Goal: Transaction & Acquisition: Purchase product/service

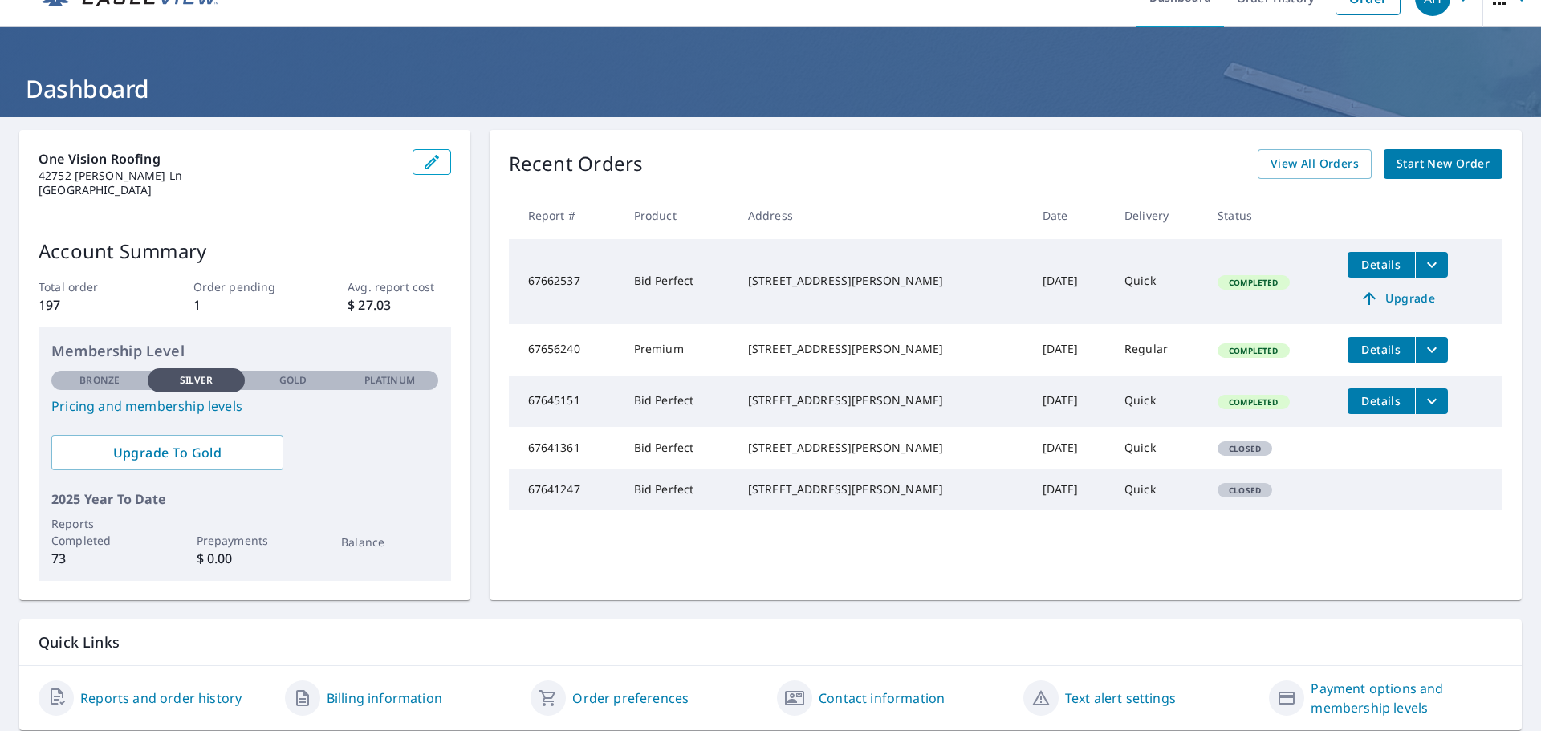
scroll to position [80, 0]
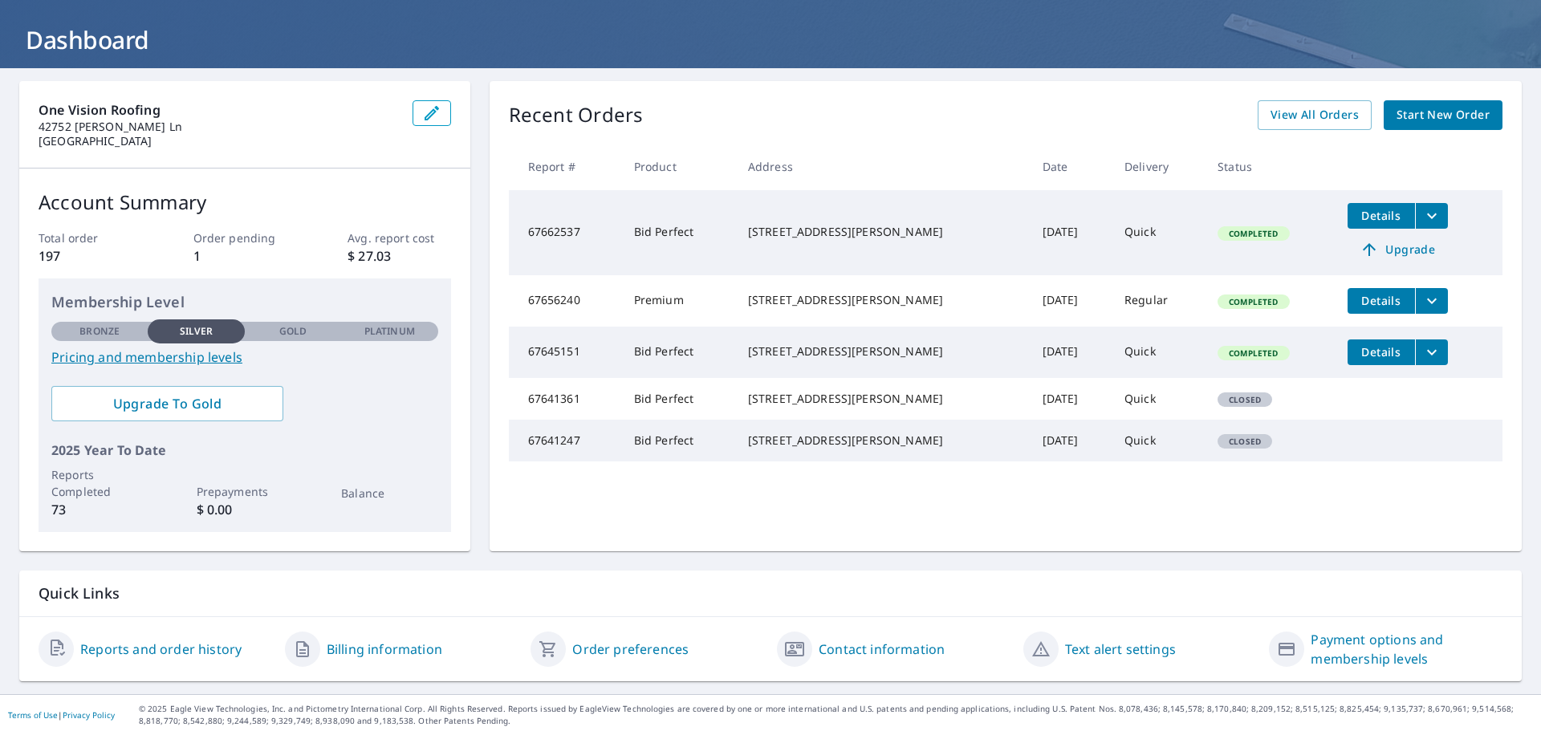
click at [1320, 120] on span "View All Orders" at bounding box center [1314, 115] width 88 height 20
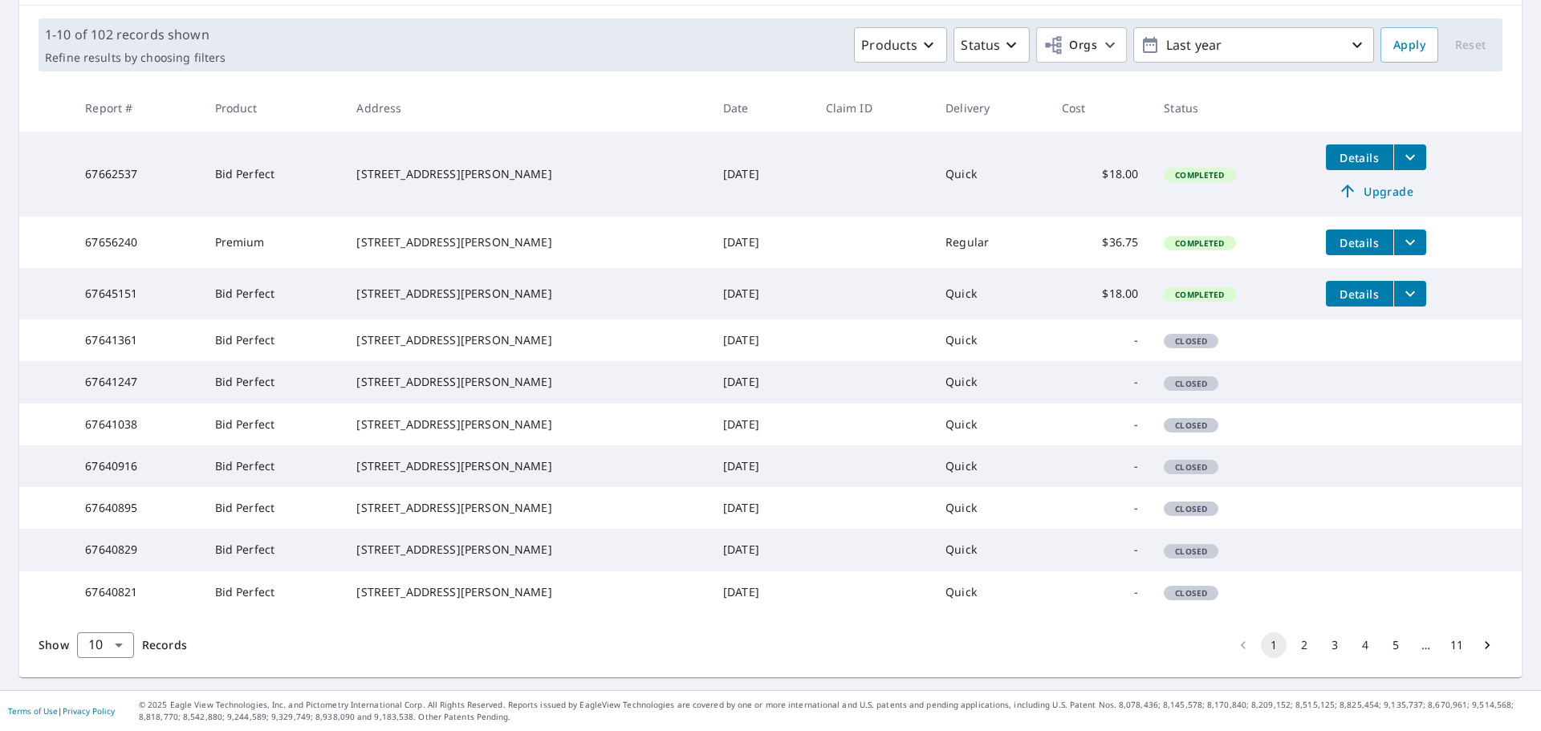
scroll to position [347, 0]
click at [1294, 648] on button "2" at bounding box center [1304, 645] width 26 height 26
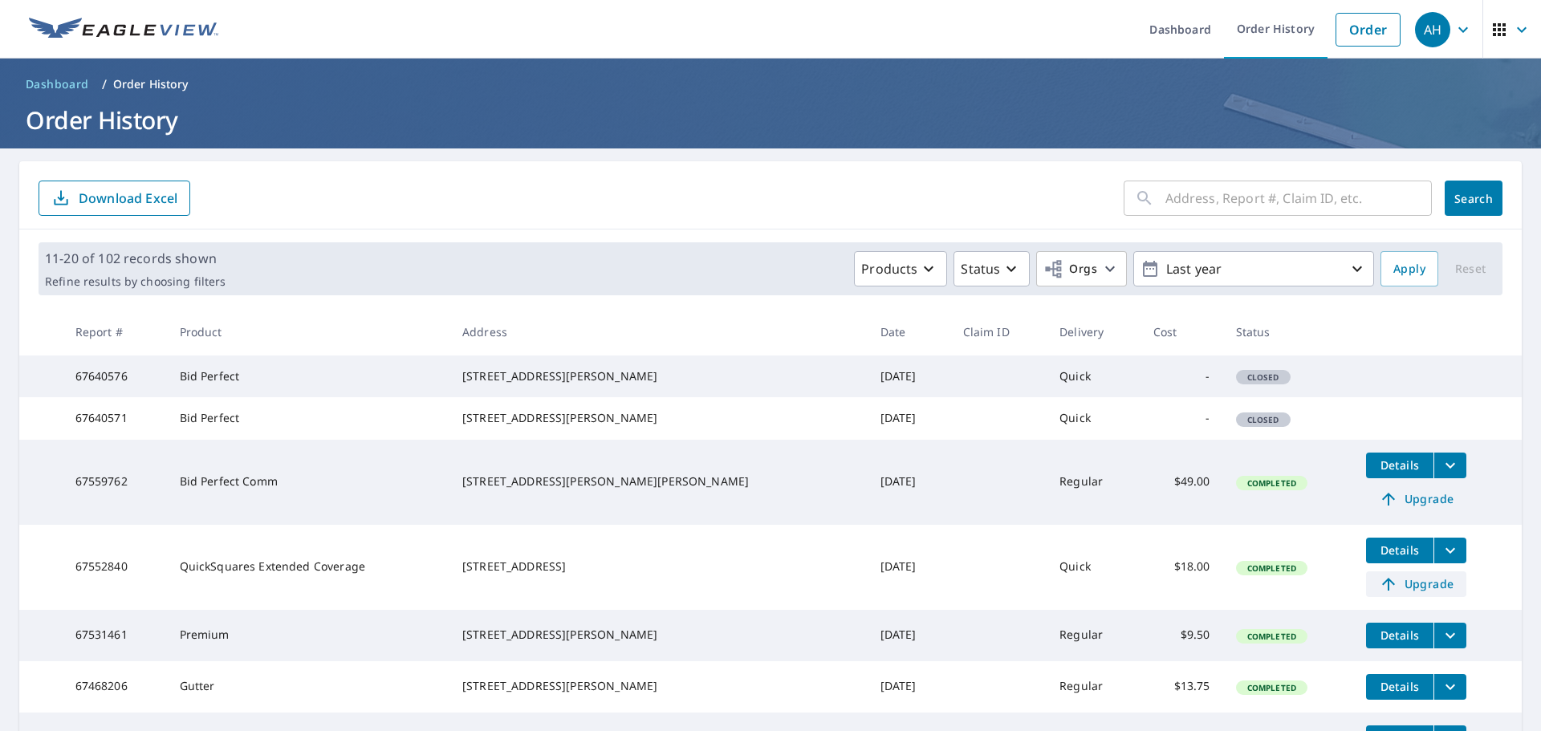
click at [1399, 594] on span "Upgrade" at bounding box center [1416, 584] width 81 height 19
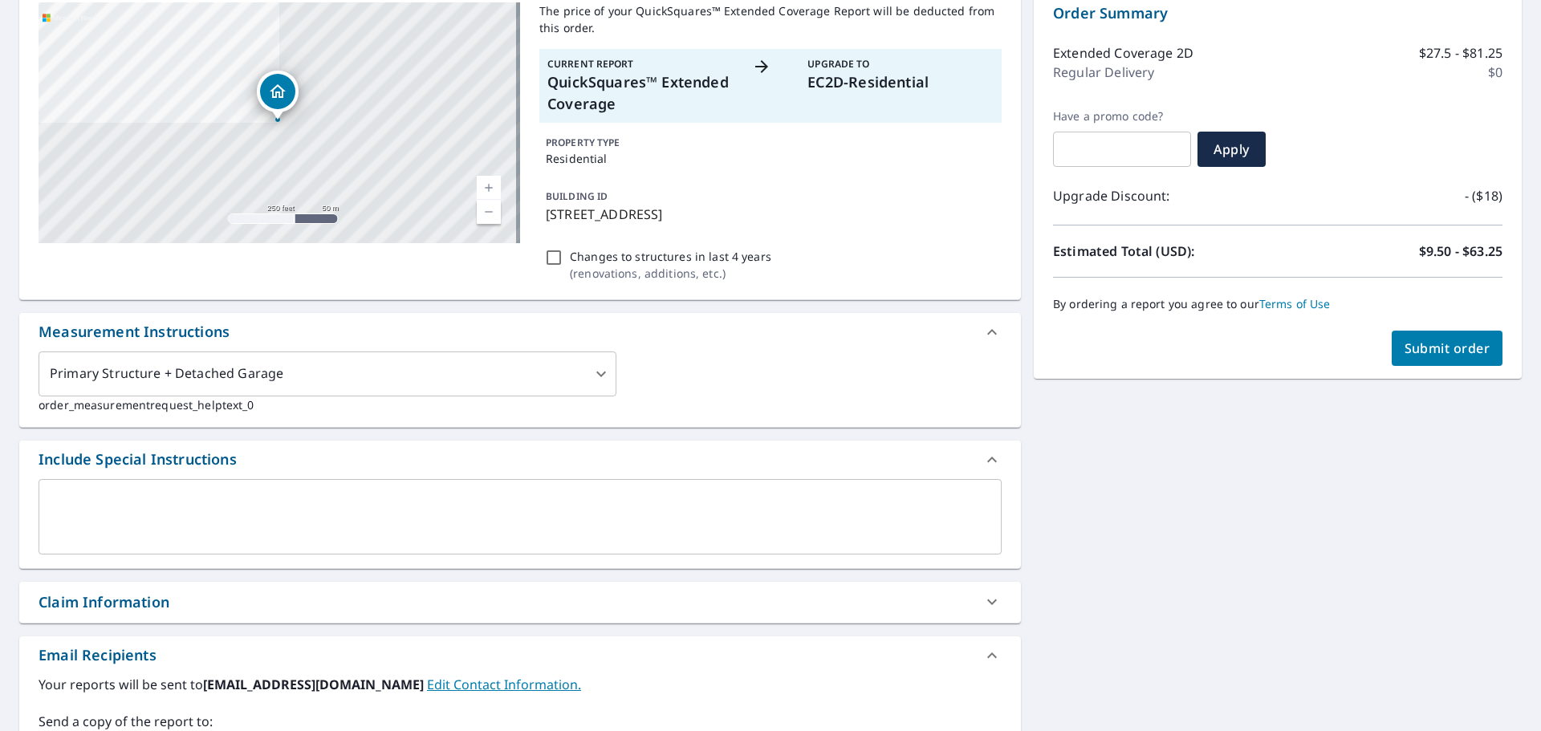
scroll to position [129, 0]
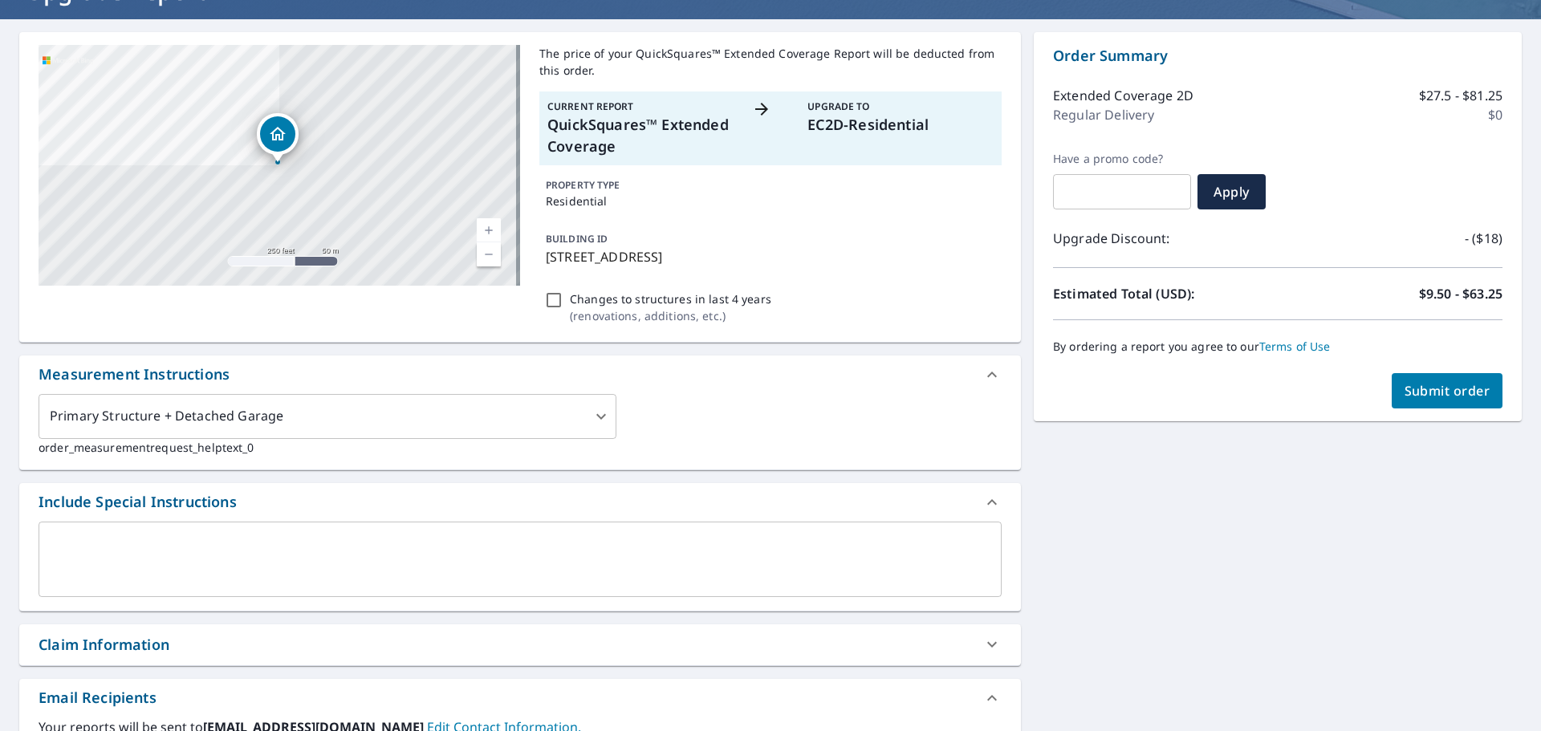
click at [862, 122] on p "EC2D-Residential" at bounding box center [900, 125] width 186 height 22
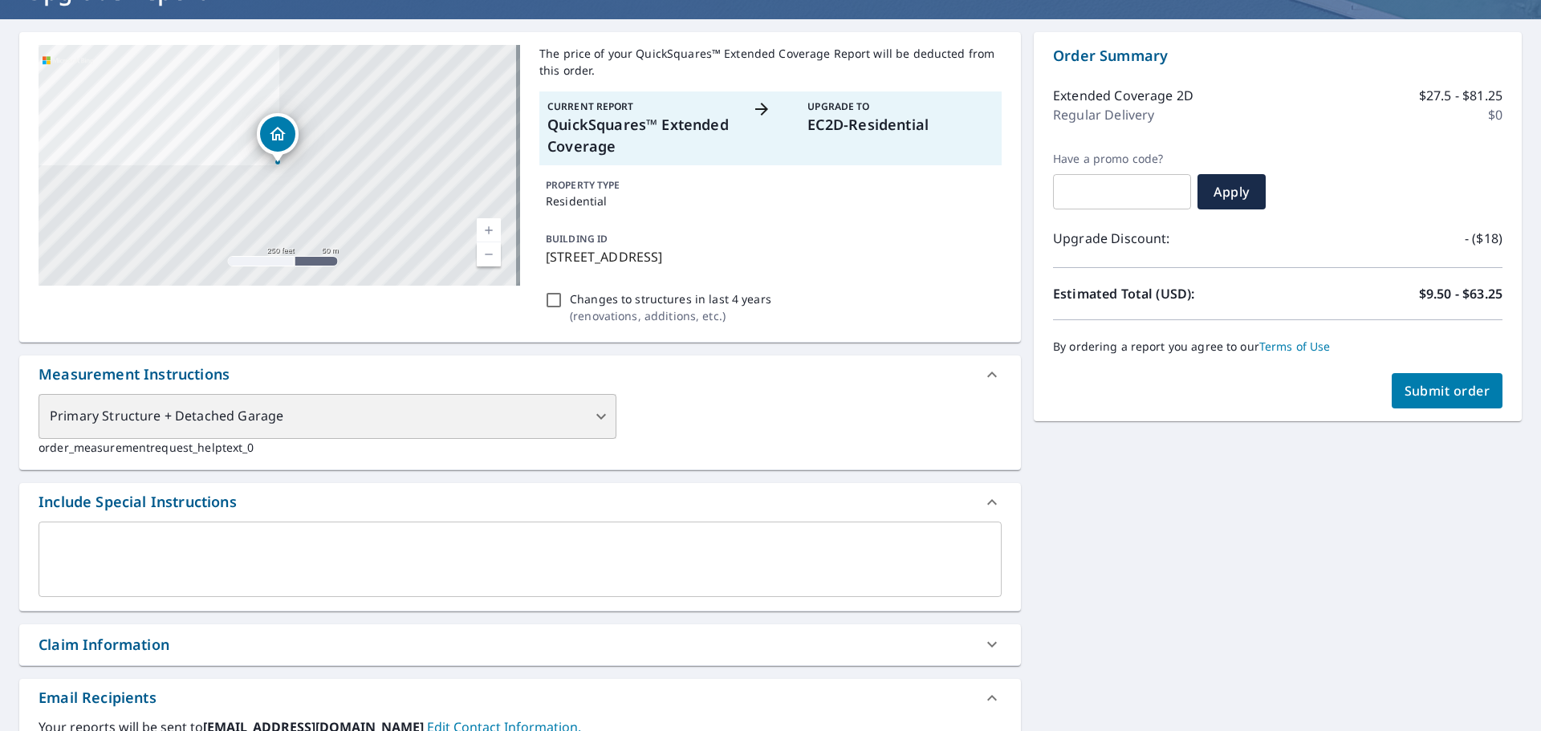
click at [364, 412] on div "Primary Structure + Detached Garage" at bounding box center [328, 416] width 578 height 45
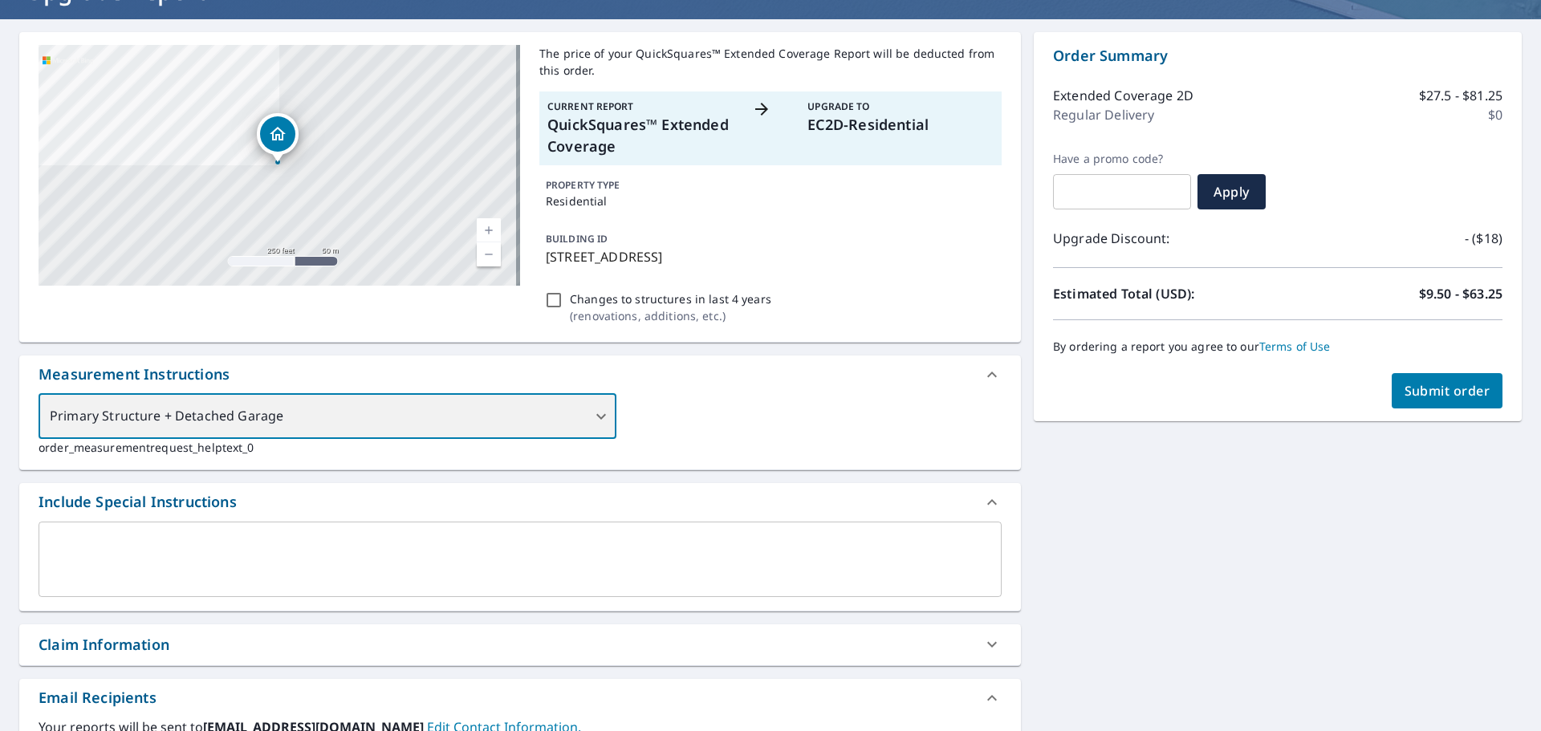
click at [364, 418] on div "Primary Structure + Detached Garage" at bounding box center [328, 416] width 578 height 45
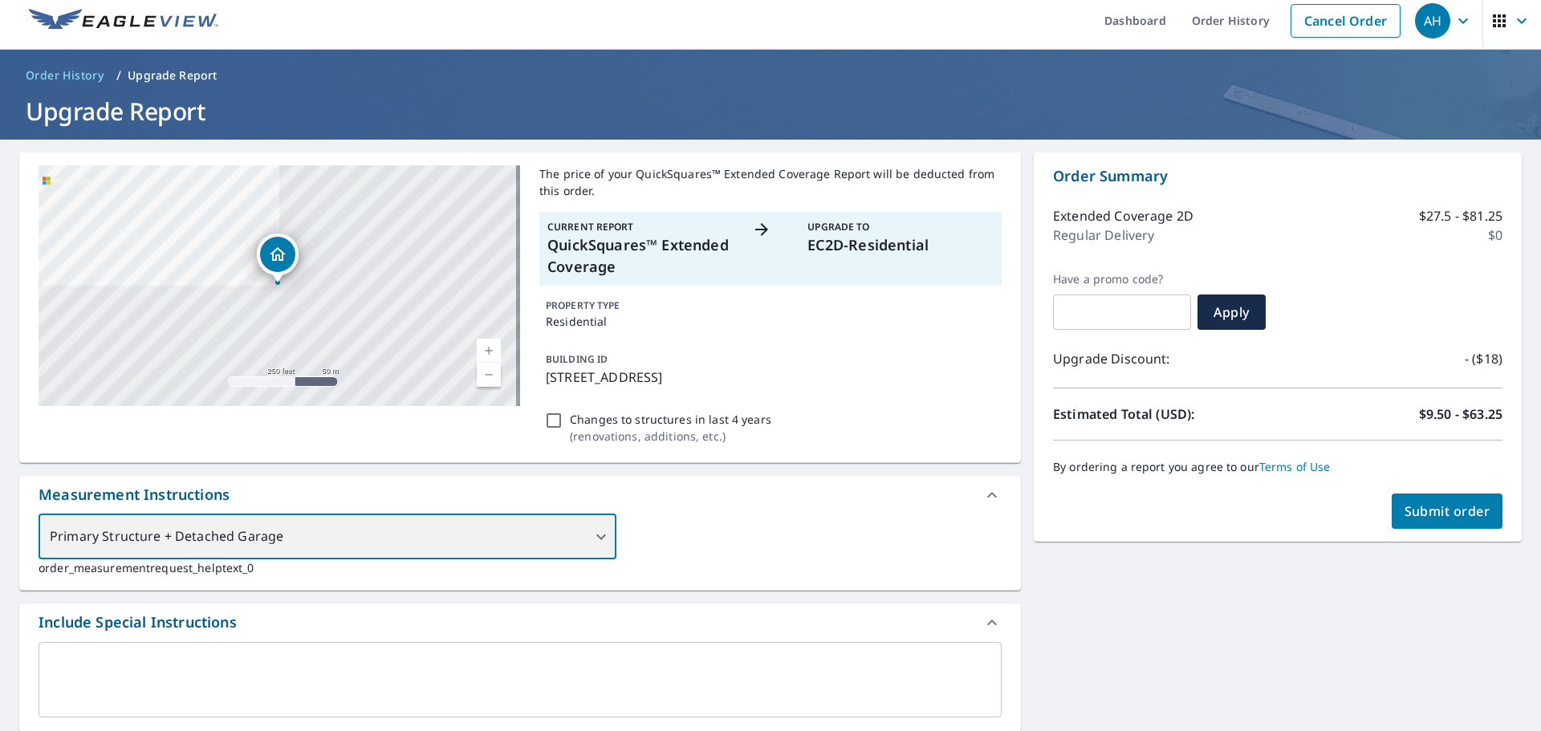
scroll to position [0, 0]
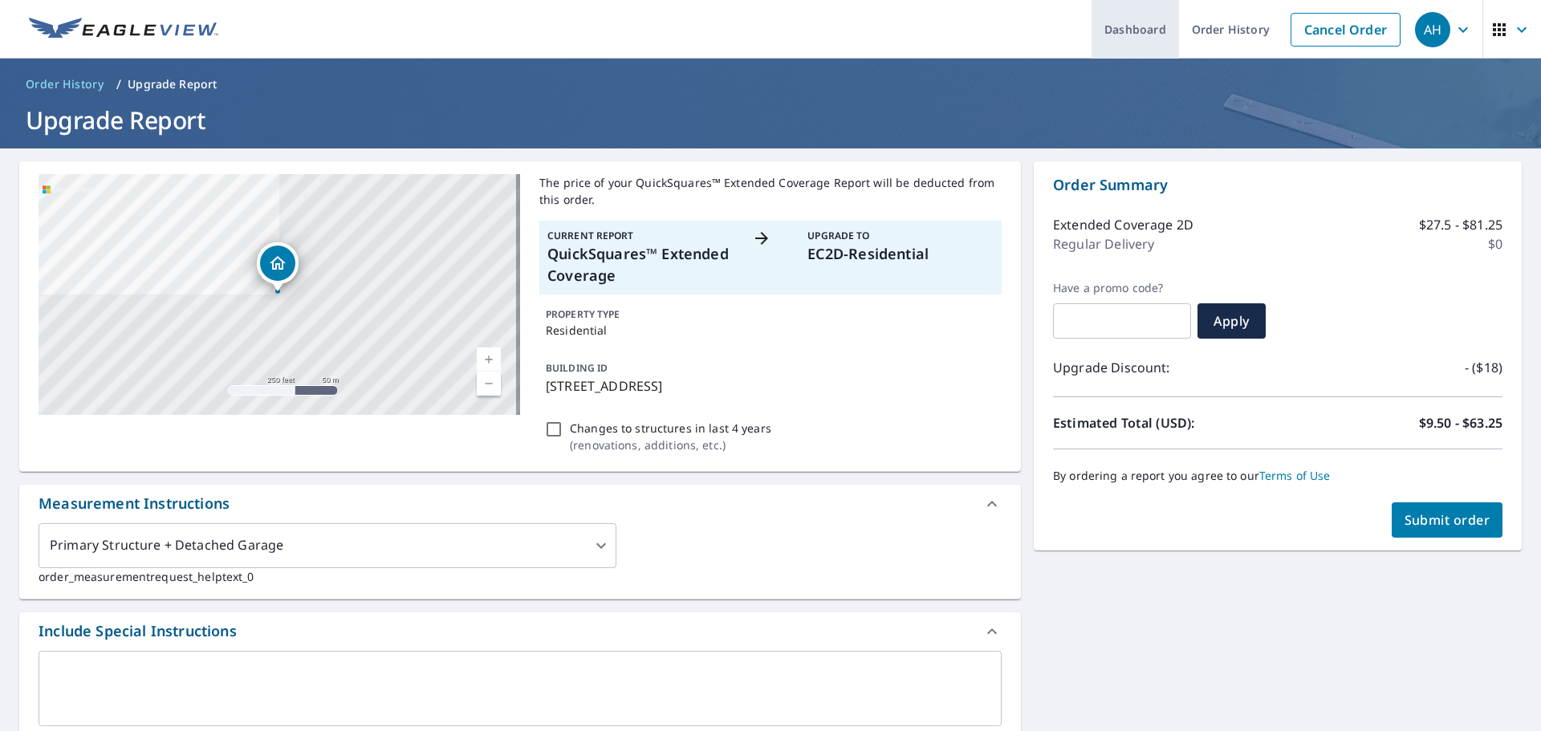
click at [1140, 26] on link "Dashboard" at bounding box center [1134, 29] width 87 height 59
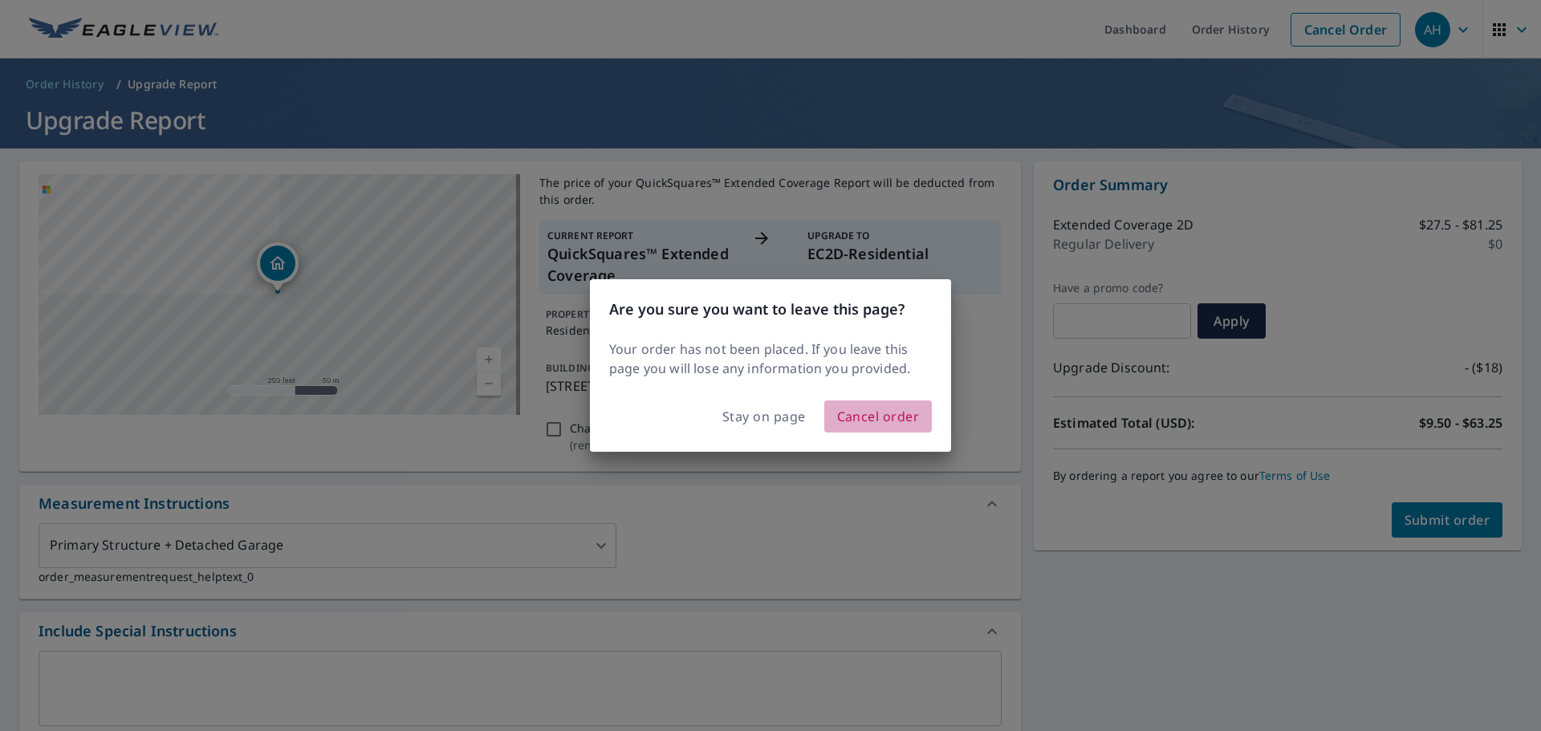
click at [843, 421] on span "Cancel order" at bounding box center [878, 416] width 83 height 22
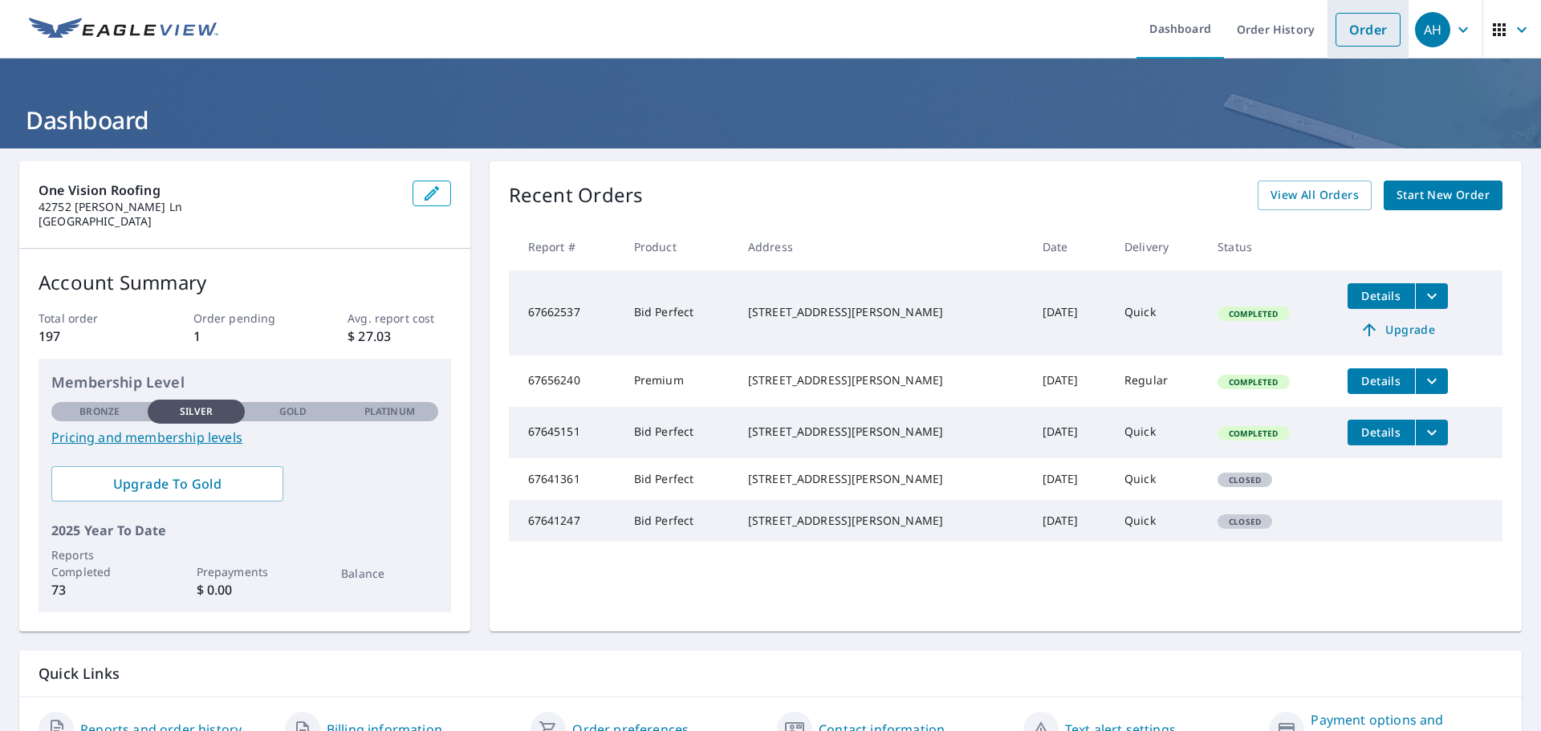
click at [1352, 39] on link "Order" at bounding box center [1367, 30] width 65 height 34
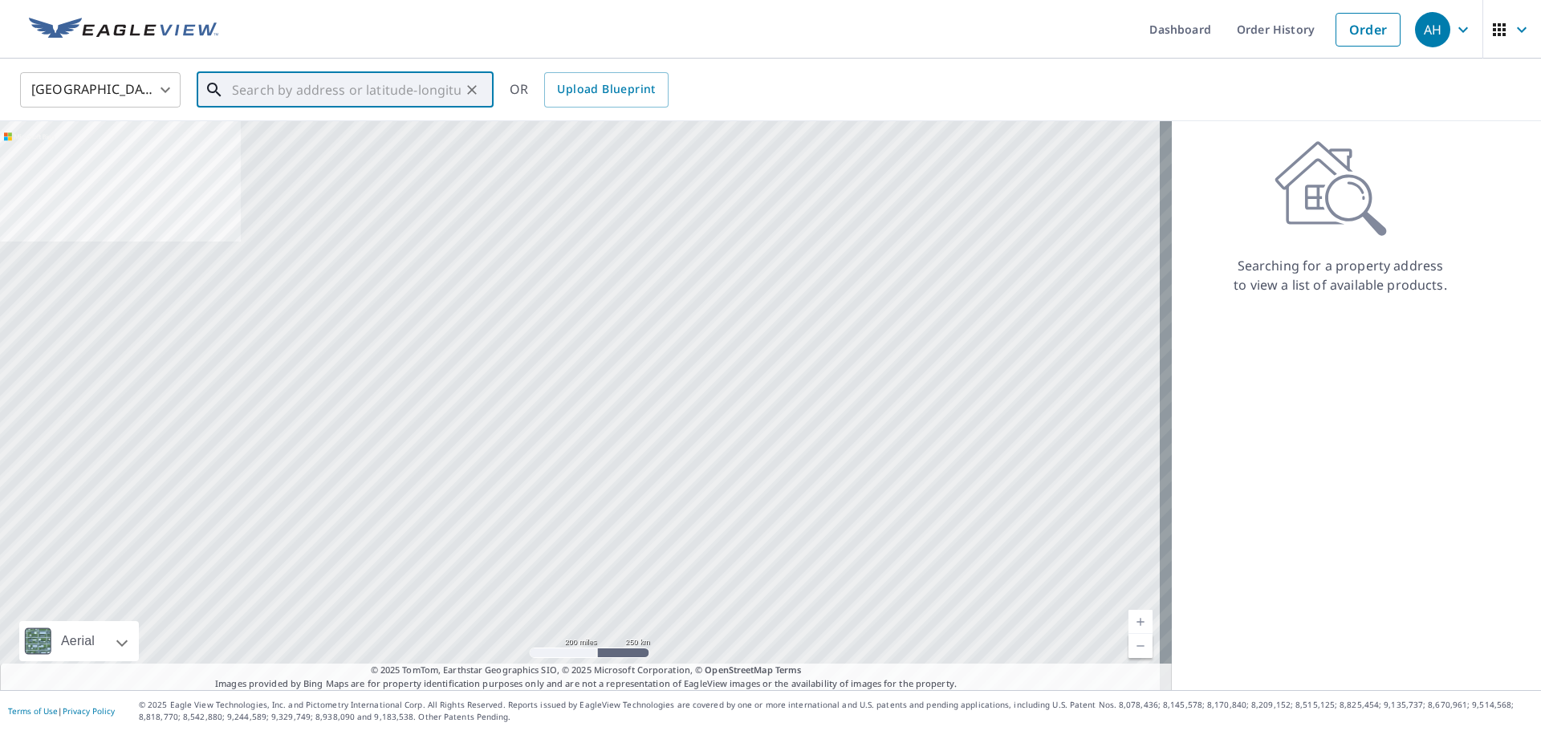
click at [357, 94] on input "text" at bounding box center [346, 89] width 229 height 45
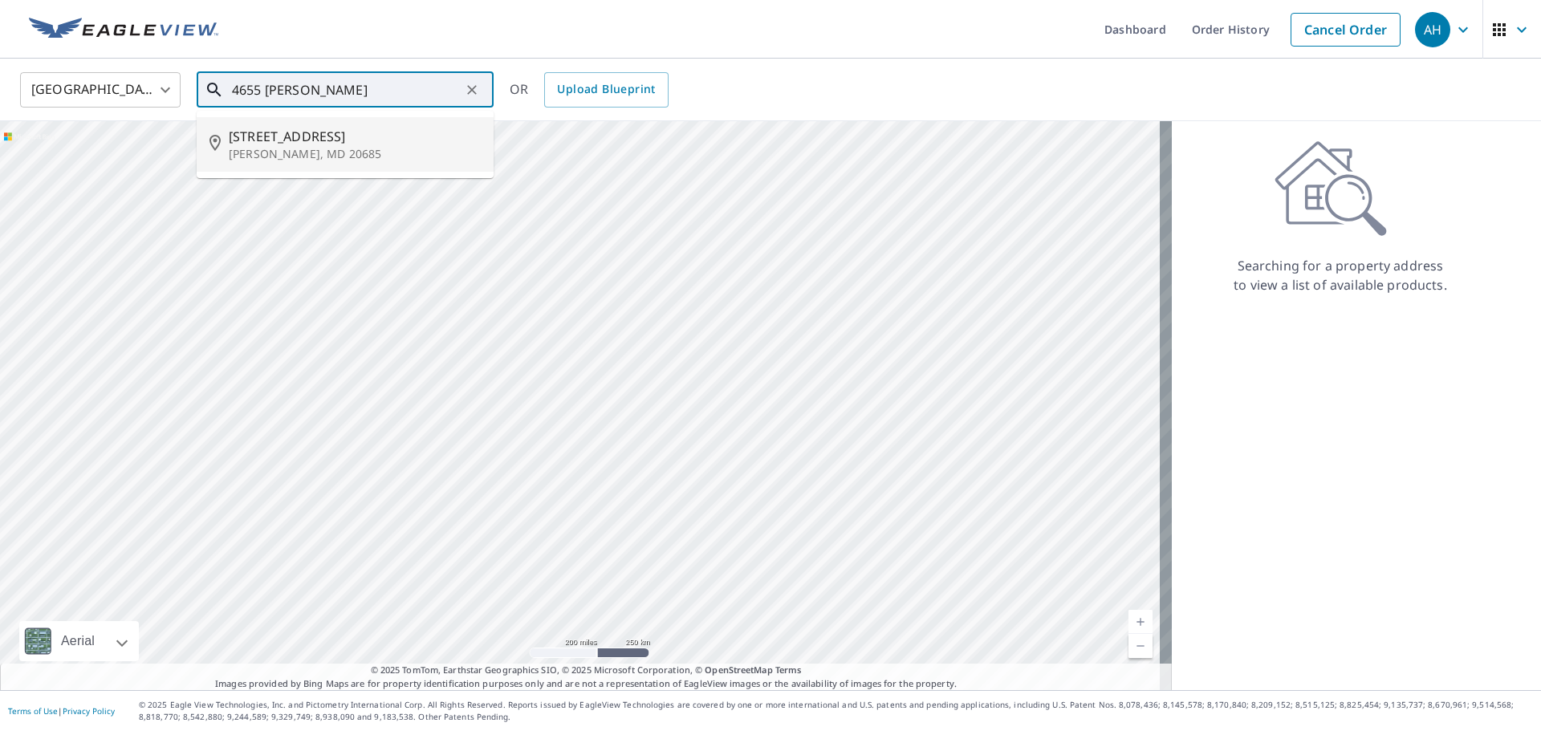
click at [311, 162] on li "[STREET_ADDRESS][PERSON_NAME]" at bounding box center [345, 144] width 297 height 55
type input "[STREET_ADDRESS][PERSON_NAME]"
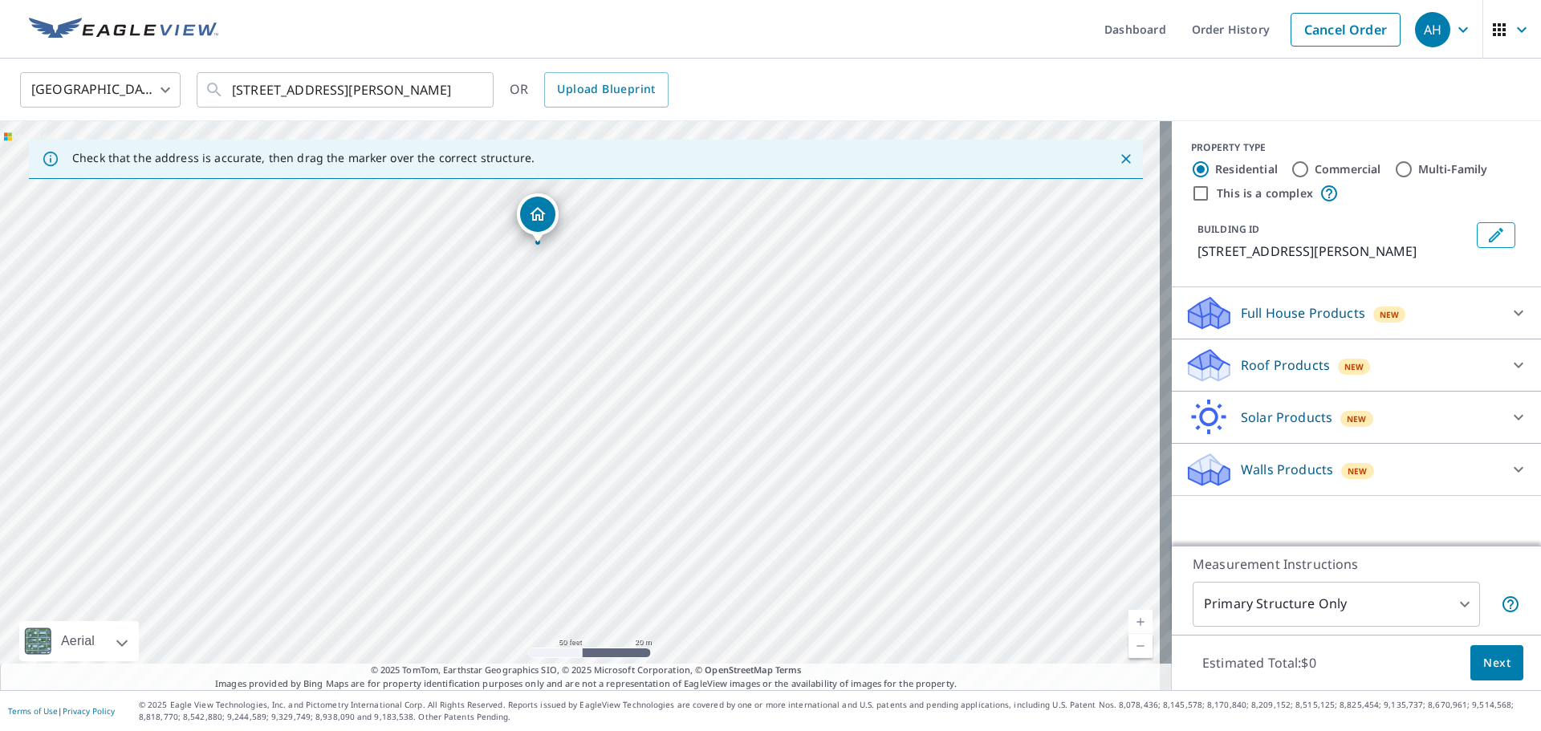
click at [1510, 375] on icon at bounding box center [1518, 365] width 19 height 19
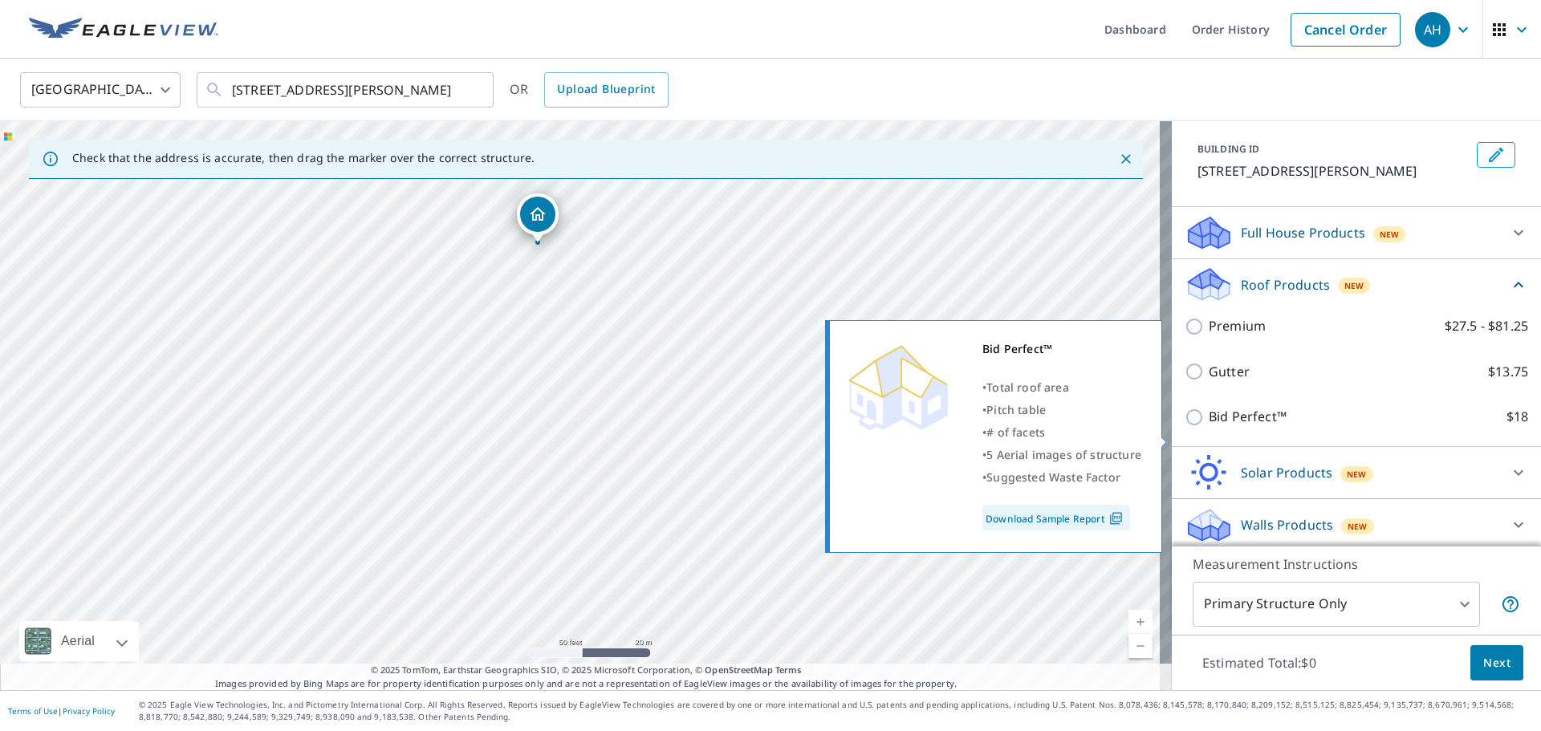
click at [1185, 427] on input "Bid Perfect™ $18" at bounding box center [1197, 417] width 24 height 19
checkbox input "true"
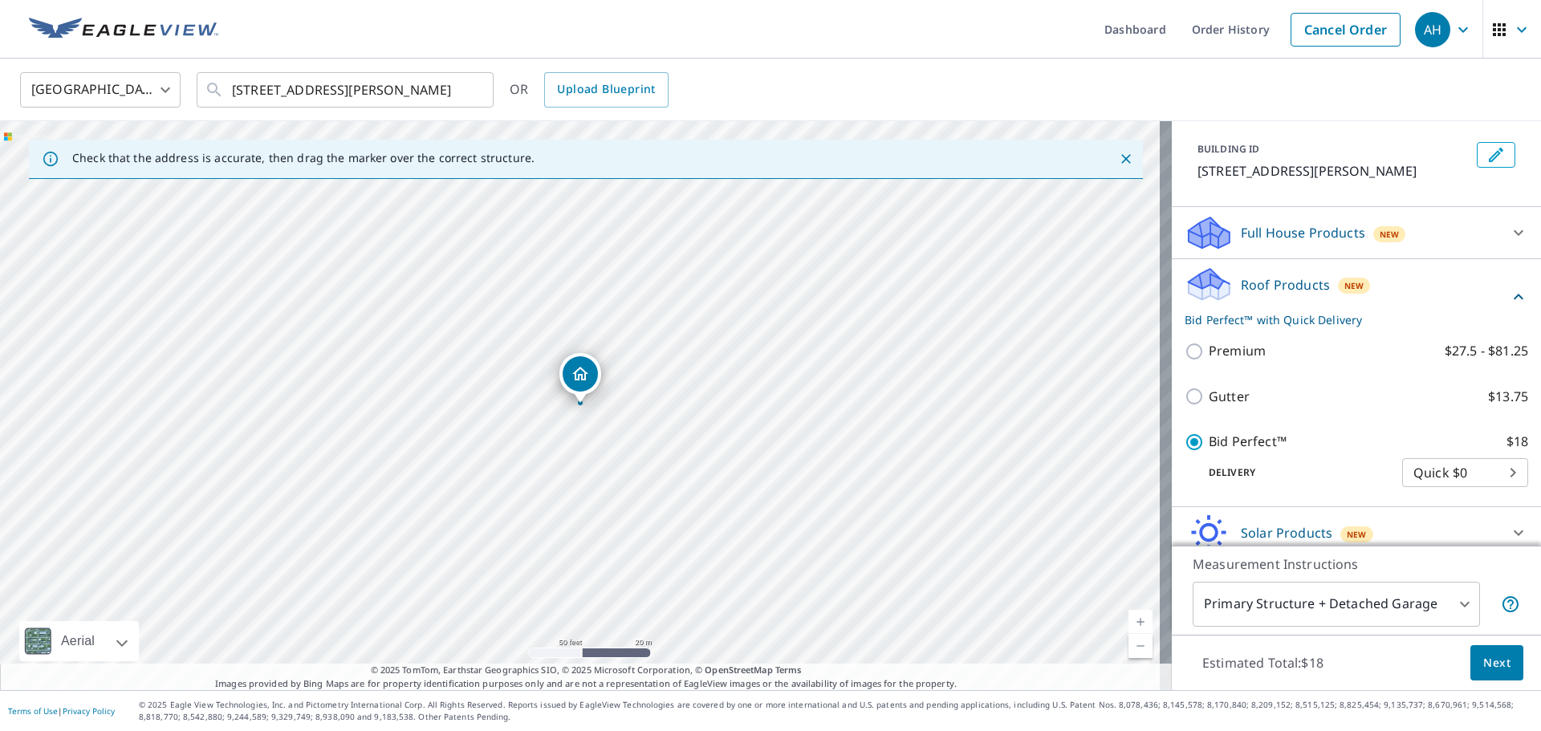
scroll to position [165, 0]
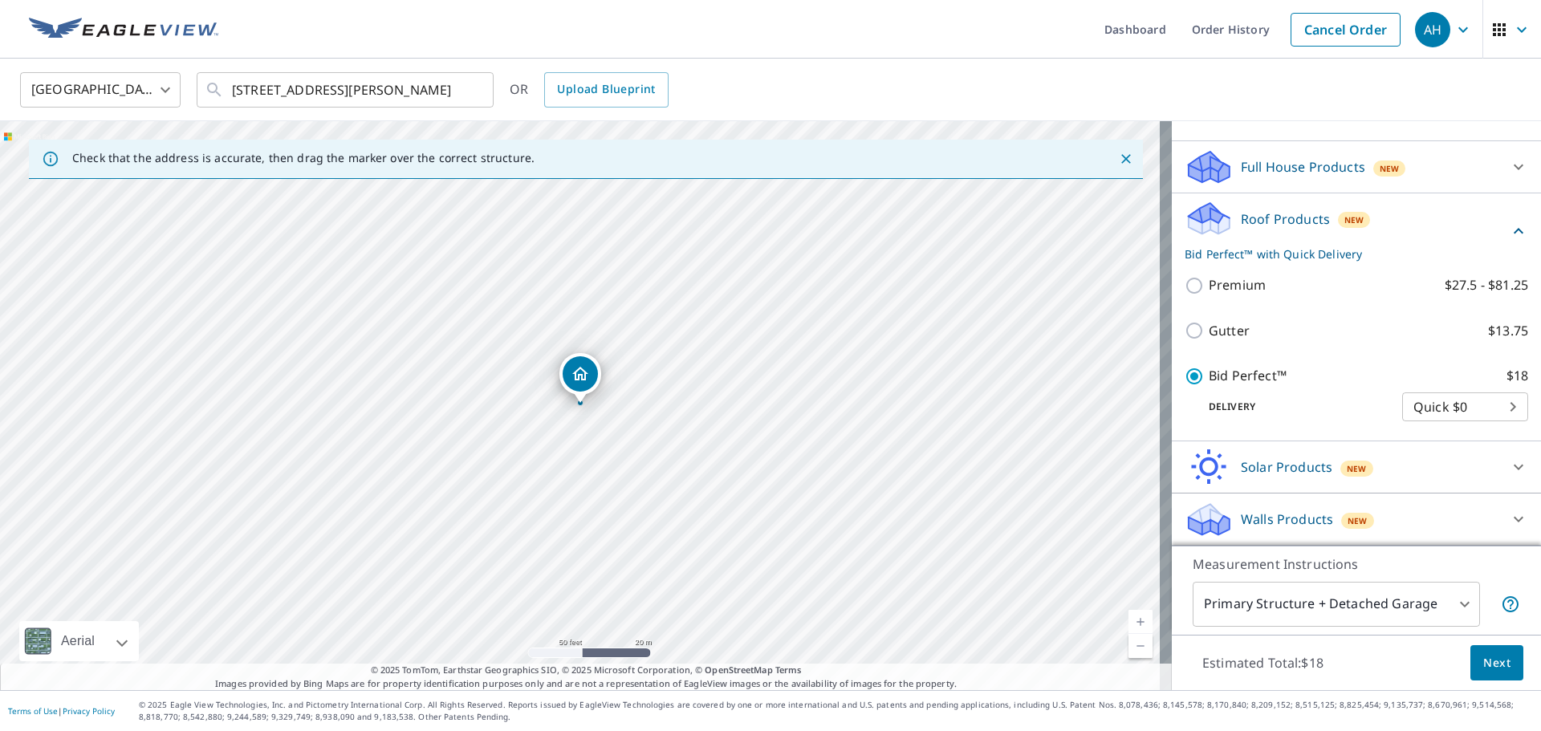
click at [1420, 606] on body "AH AH Dashboard Order History Cancel Order AH [GEOGRAPHIC_DATA] [GEOGRAPHIC_DAT…" at bounding box center [770, 365] width 1541 height 731
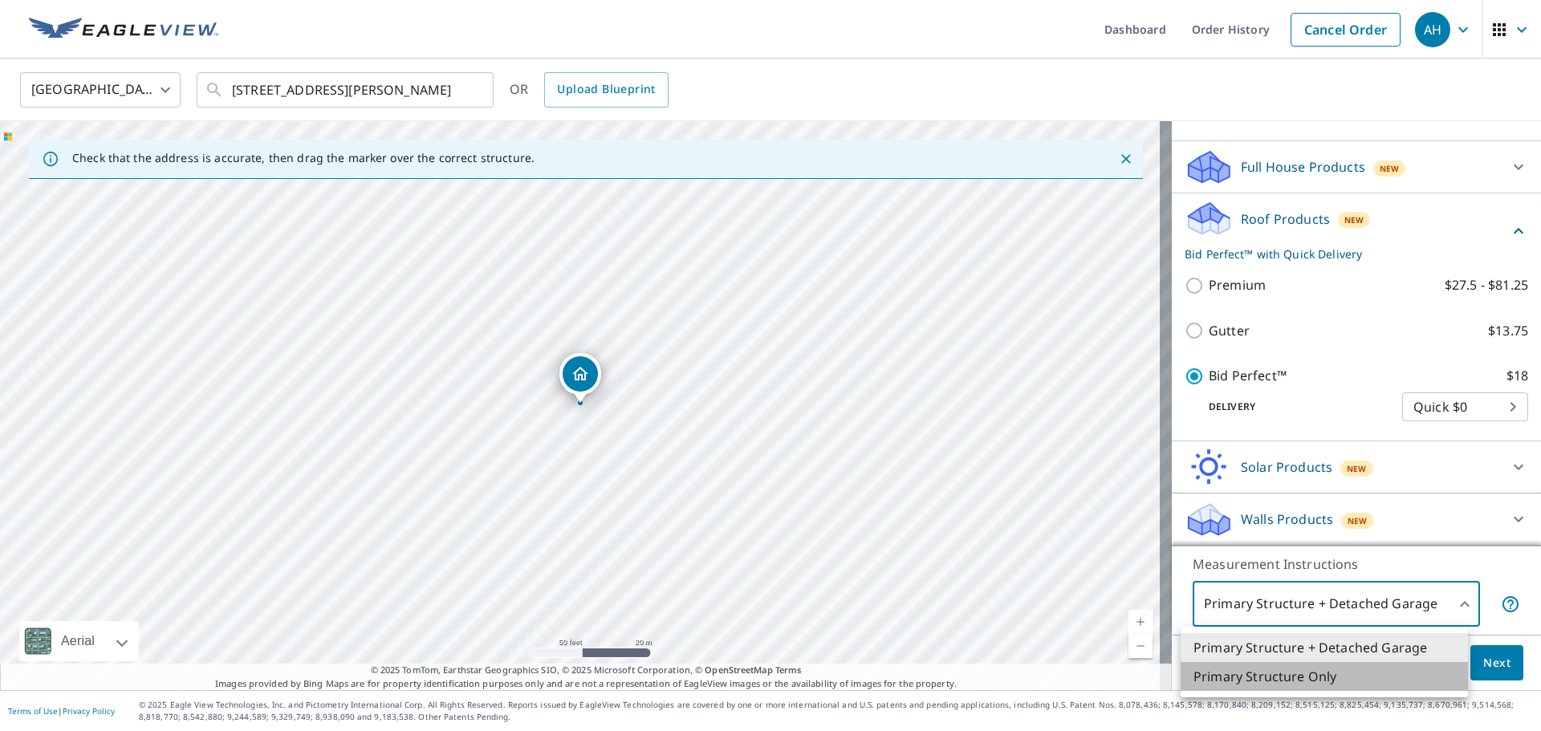
click at [1330, 673] on li "Primary Structure Only" at bounding box center [1324, 676] width 287 height 29
type input "2"
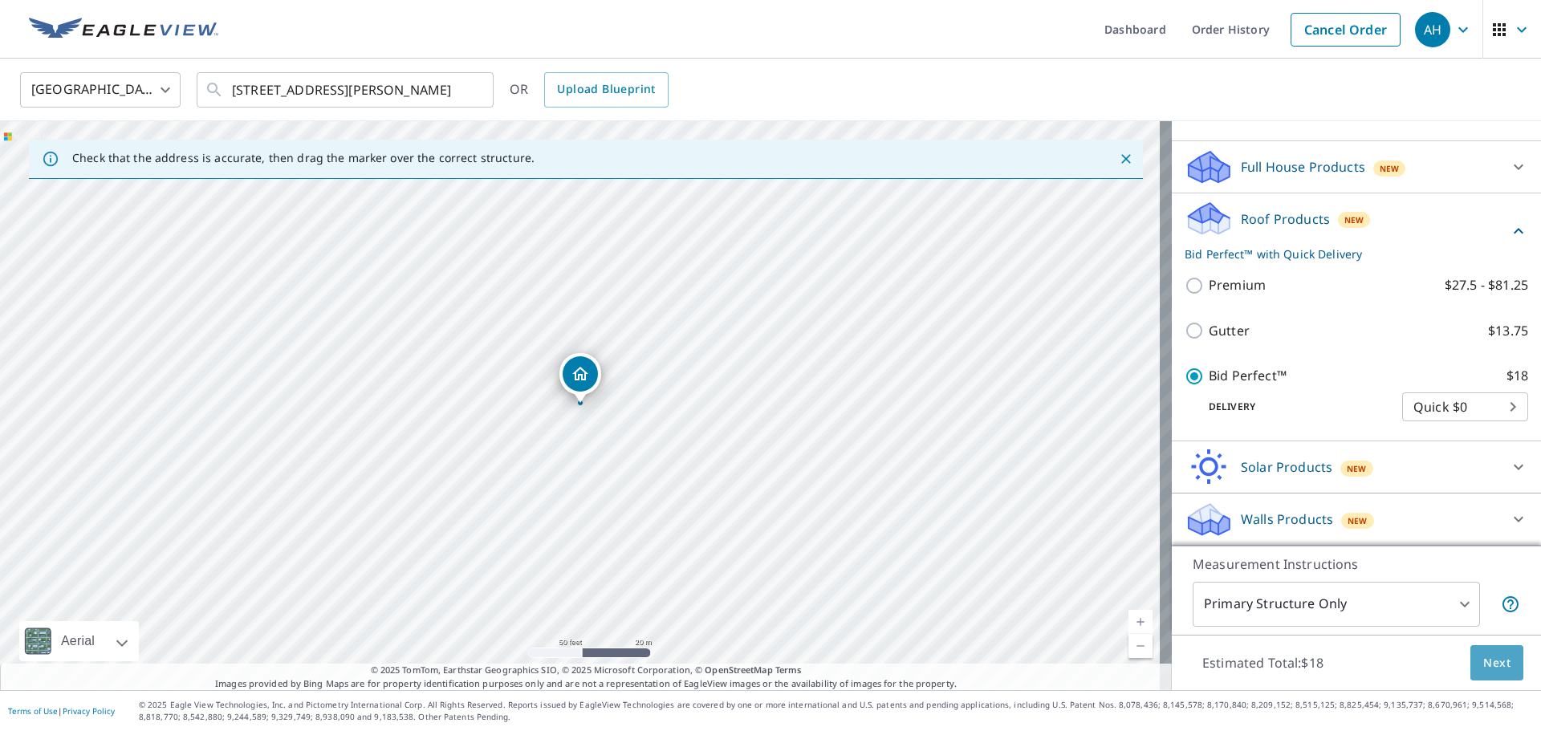
click at [1485, 654] on span "Next" at bounding box center [1496, 663] width 27 height 20
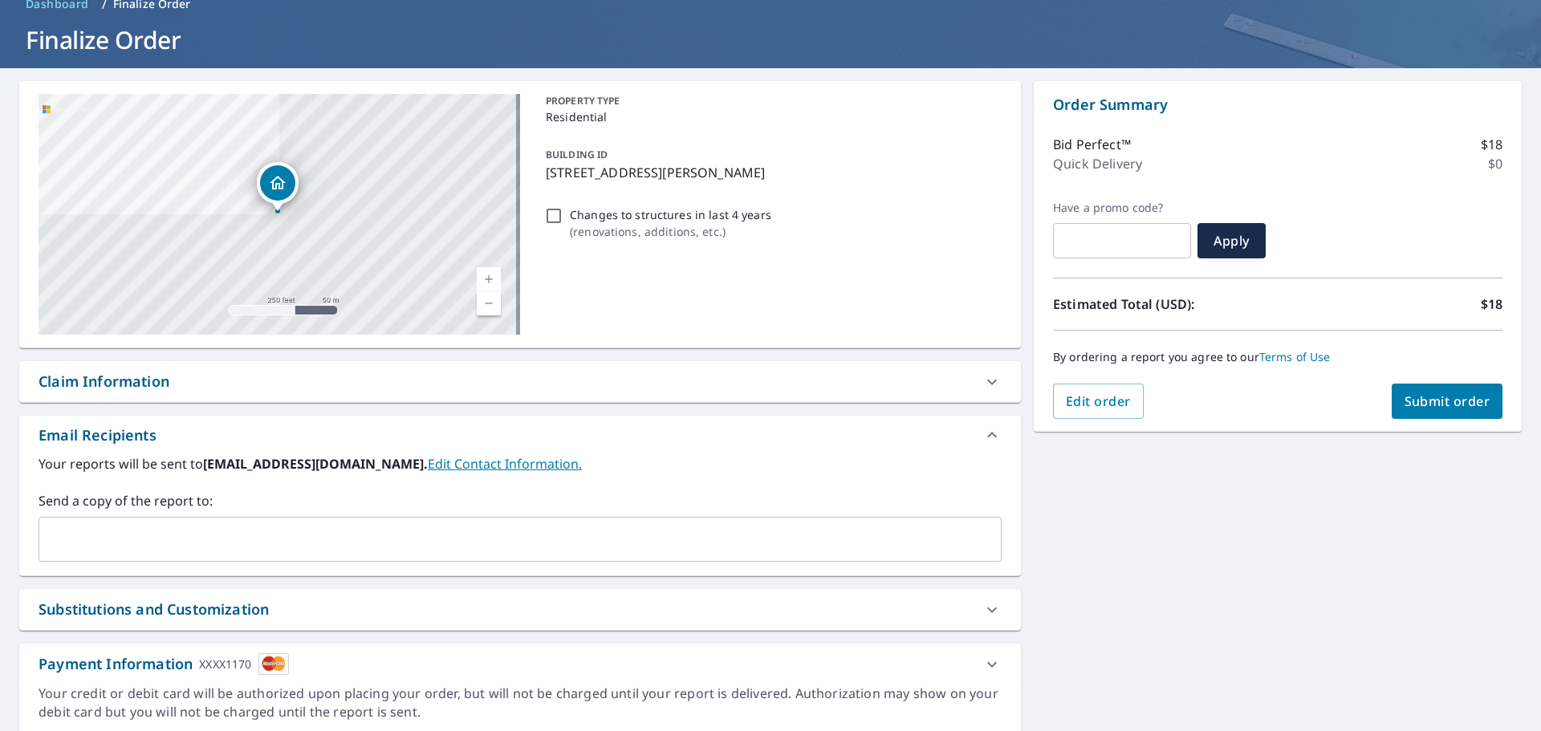
scroll to position [138, 0]
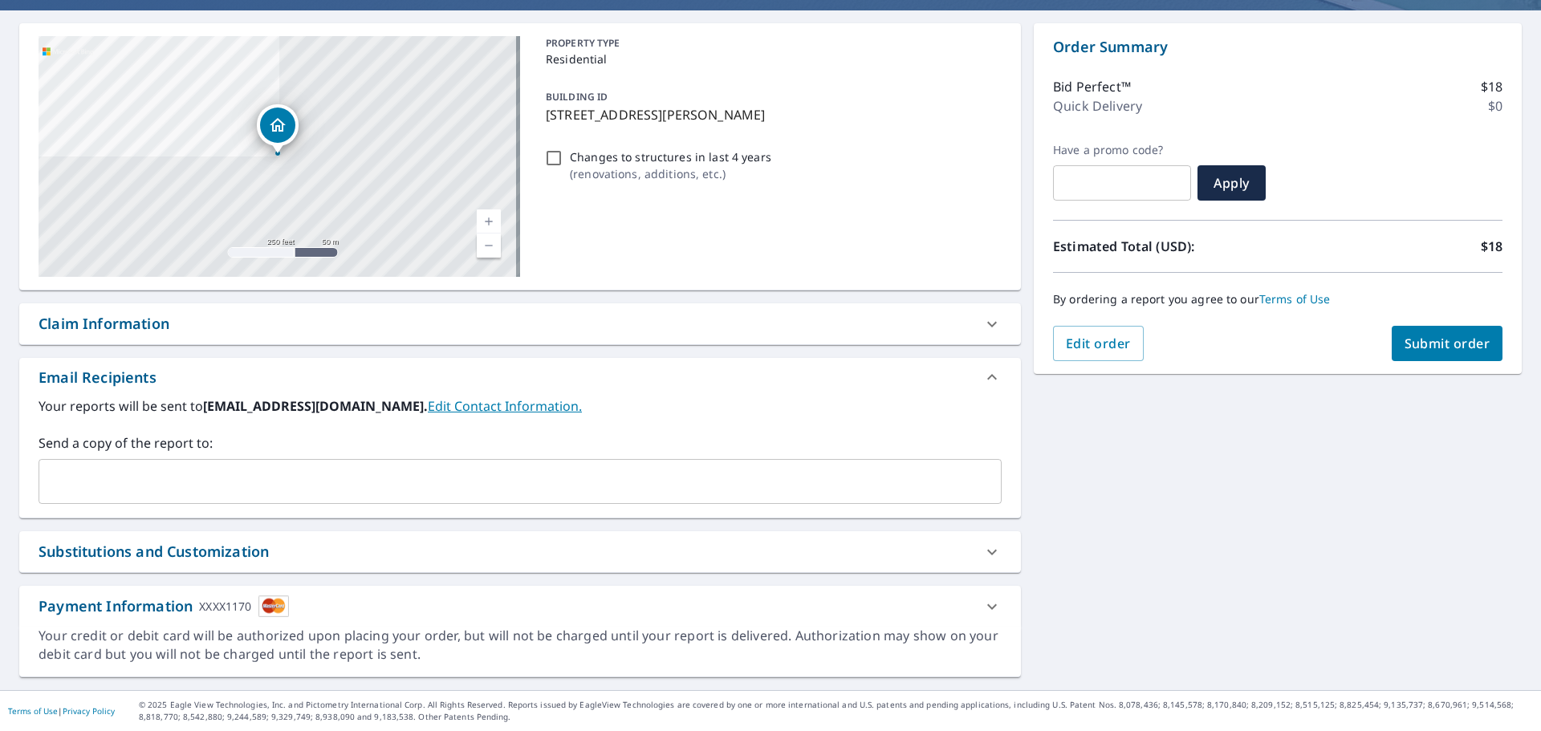
click at [987, 607] on icon at bounding box center [992, 606] width 10 height 6
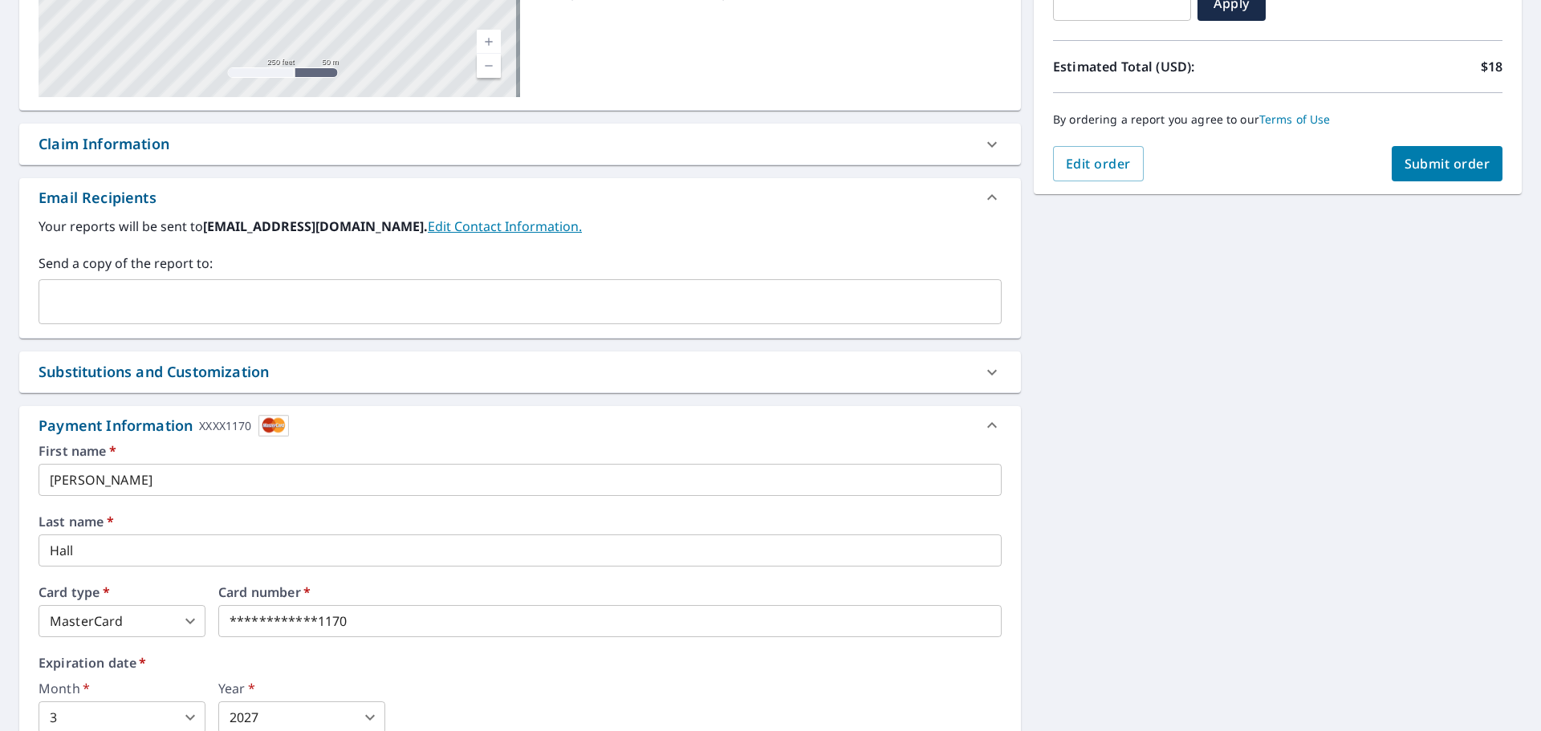
scroll to position [379, 0]
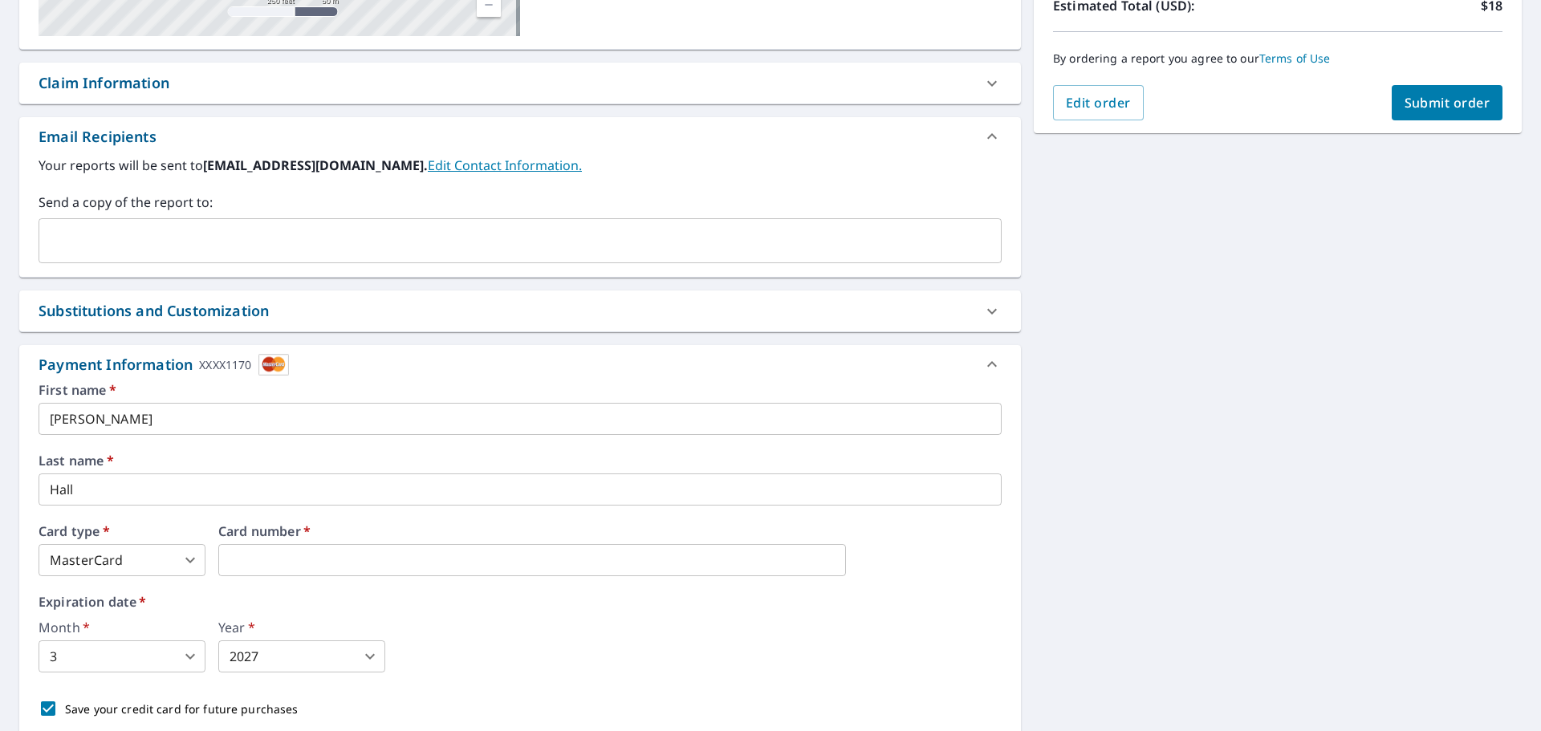
click at [162, 648] on body "AH AH Dashboard Order History Cancel Order AH Dashboard / Finalize Order Finali…" at bounding box center [770, 365] width 1541 height 731
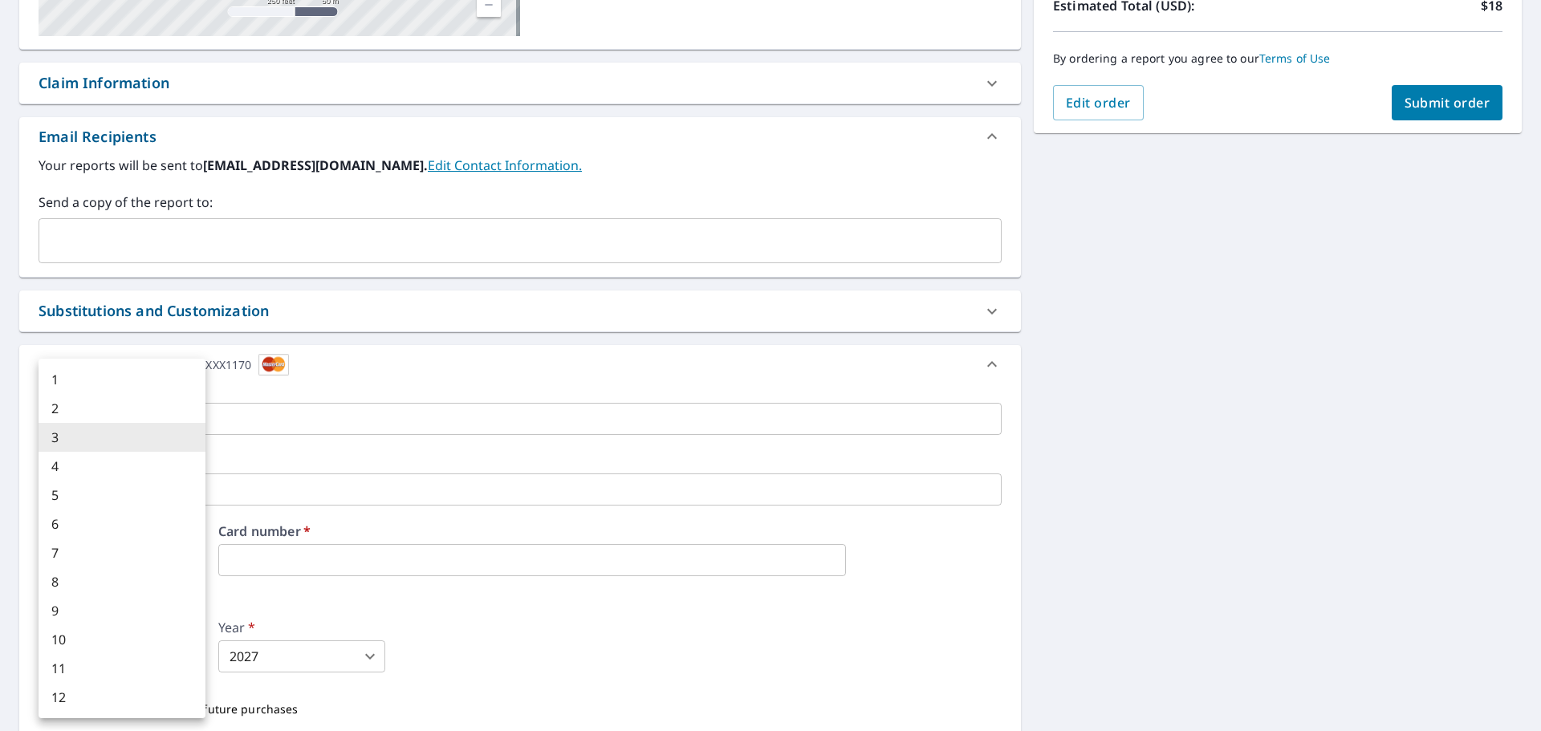
click at [86, 669] on li "11" at bounding box center [122, 668] width 167 height 29
type input "11"
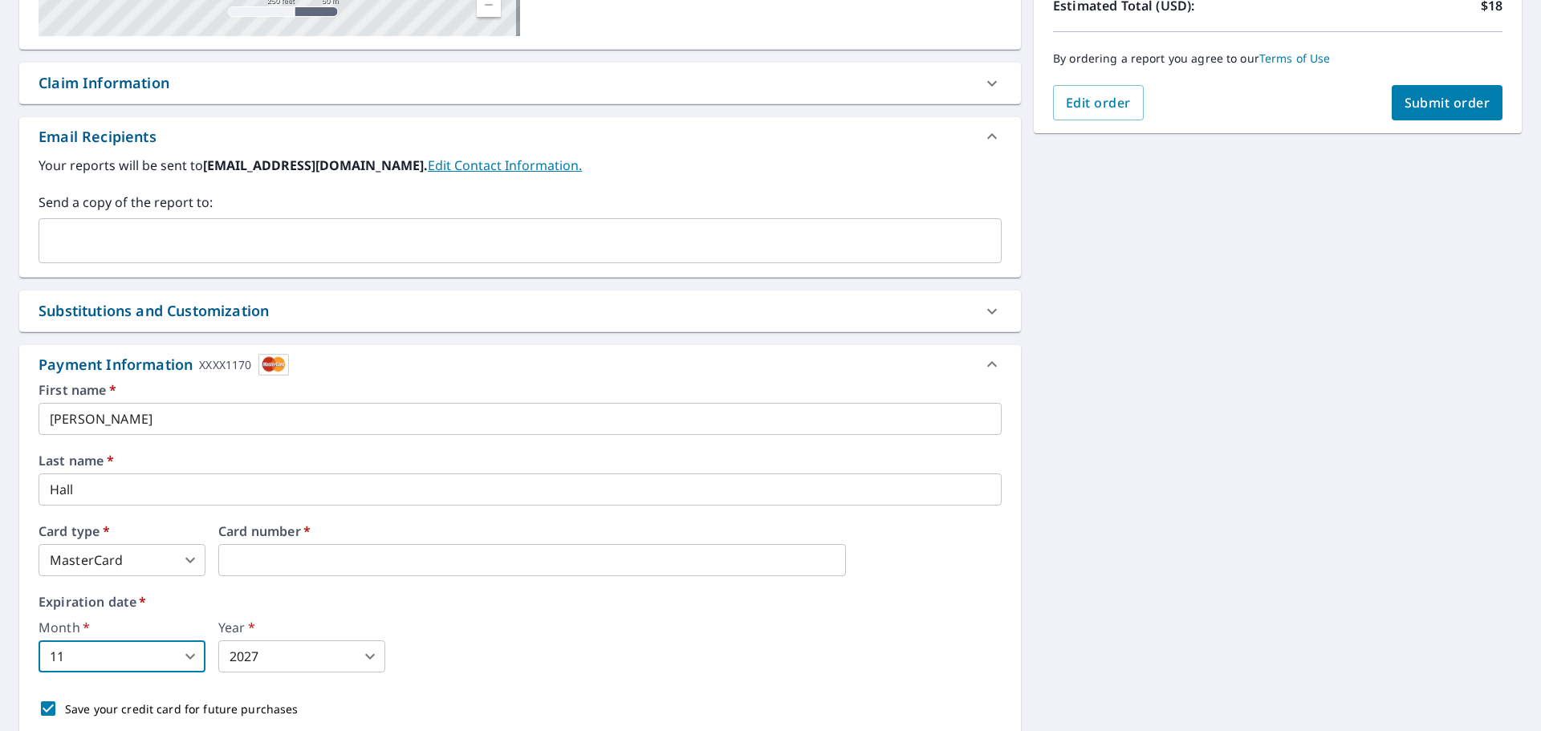
click at [331, 656] on body "AH AH Dashboard Order History Cancel Order AH Dashboard / Finalize Order Finali…" at bounding box center [770, 365] width 1541 height 731
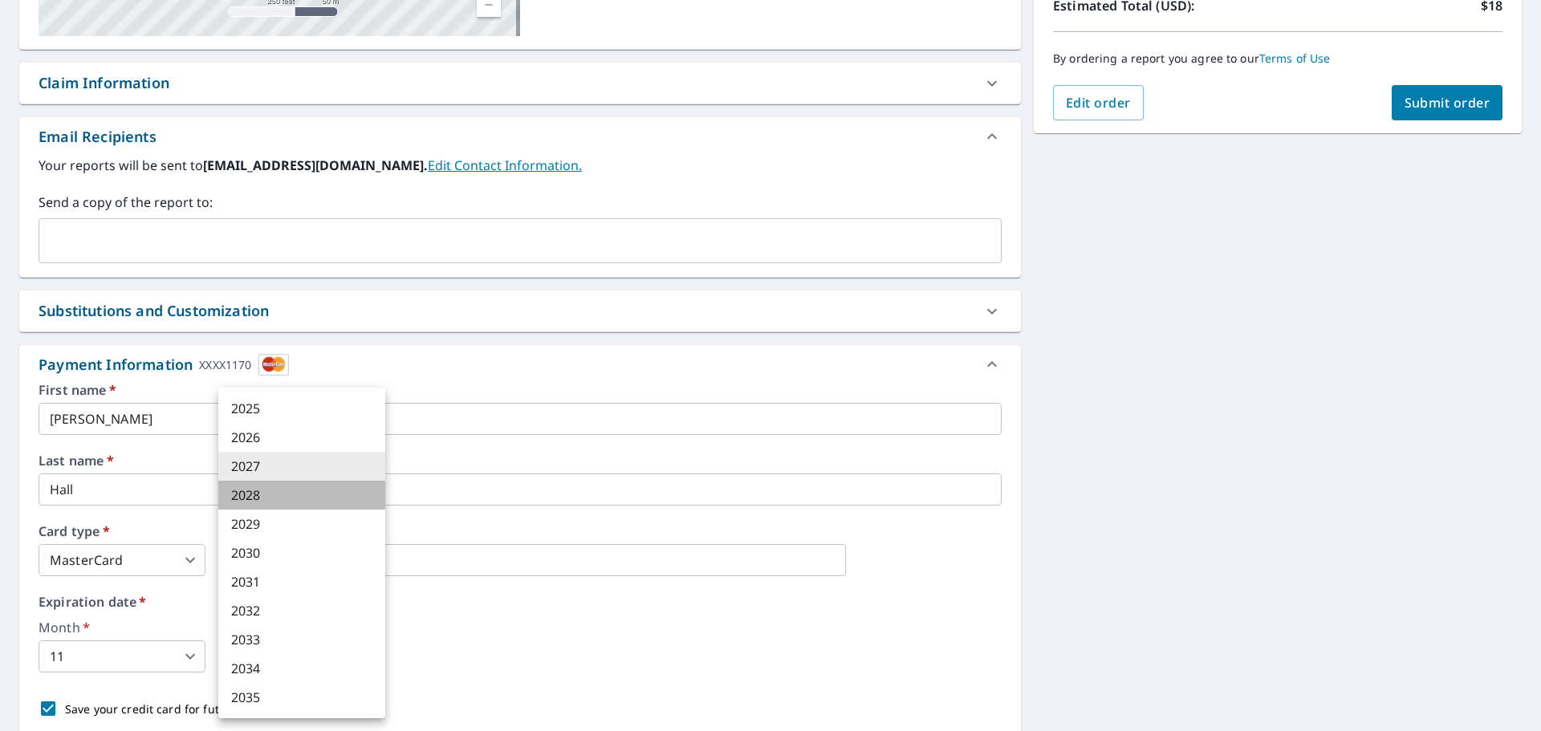
click at [289, 494] on li "2028" at bounding box center [301, 495] width 167 height 29
type input "2028"
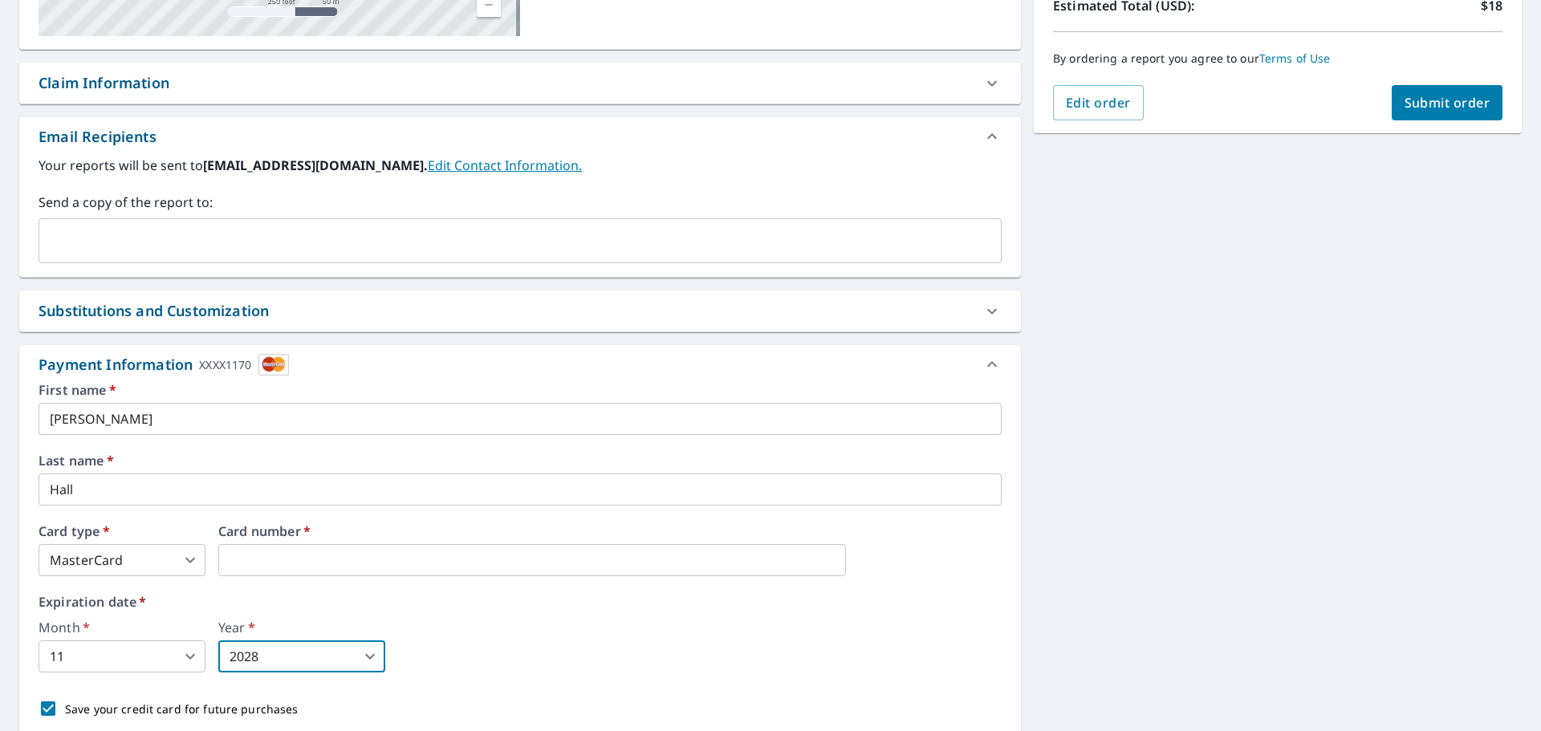
click at [598, 640] on div "Month   * 11 11 ​ Year   * 2028 2028 ​" at bounding box center [520, 646] width 963 height 51
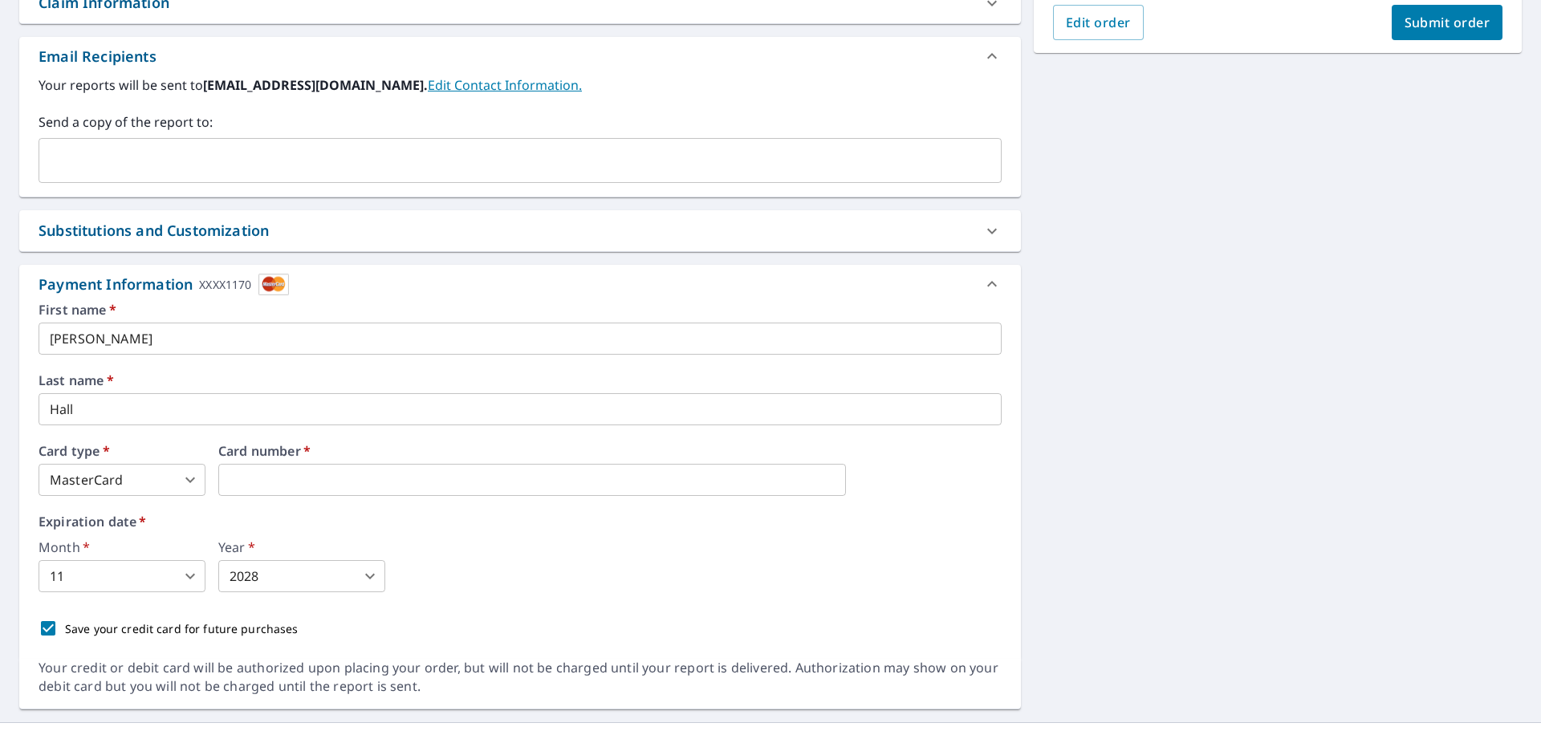
scroll to position [491, 0]
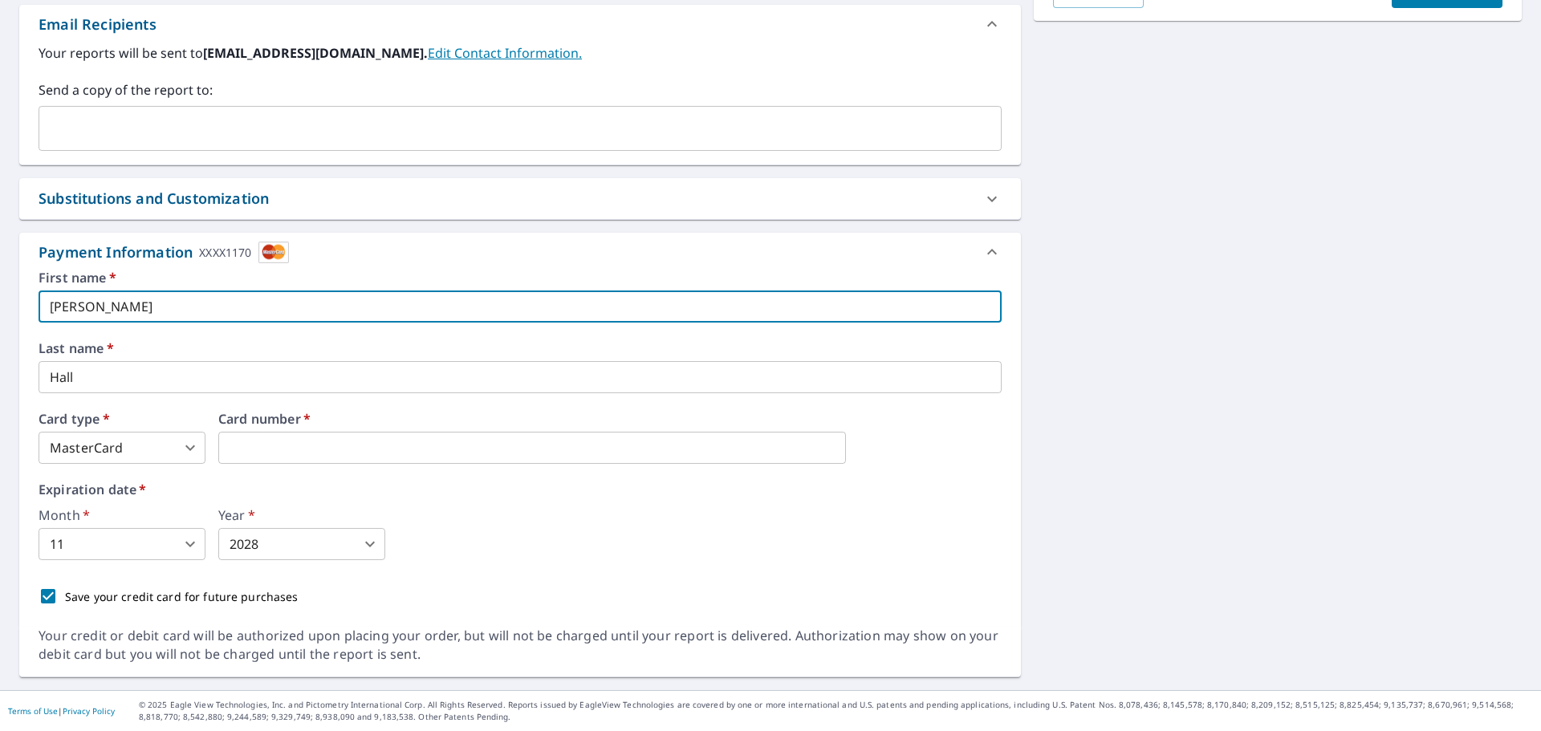
drag, startPoint x: 156, startPoint y: 300, endPoint x: -259, endPoint y: 246, distance: 418.4
click at [0, 246] on html "AH AH Dashboard Order History Cancel Order AH Dashboard / Finalize Order Finali…" at bounding box center [770, 365] width 1541 height 731
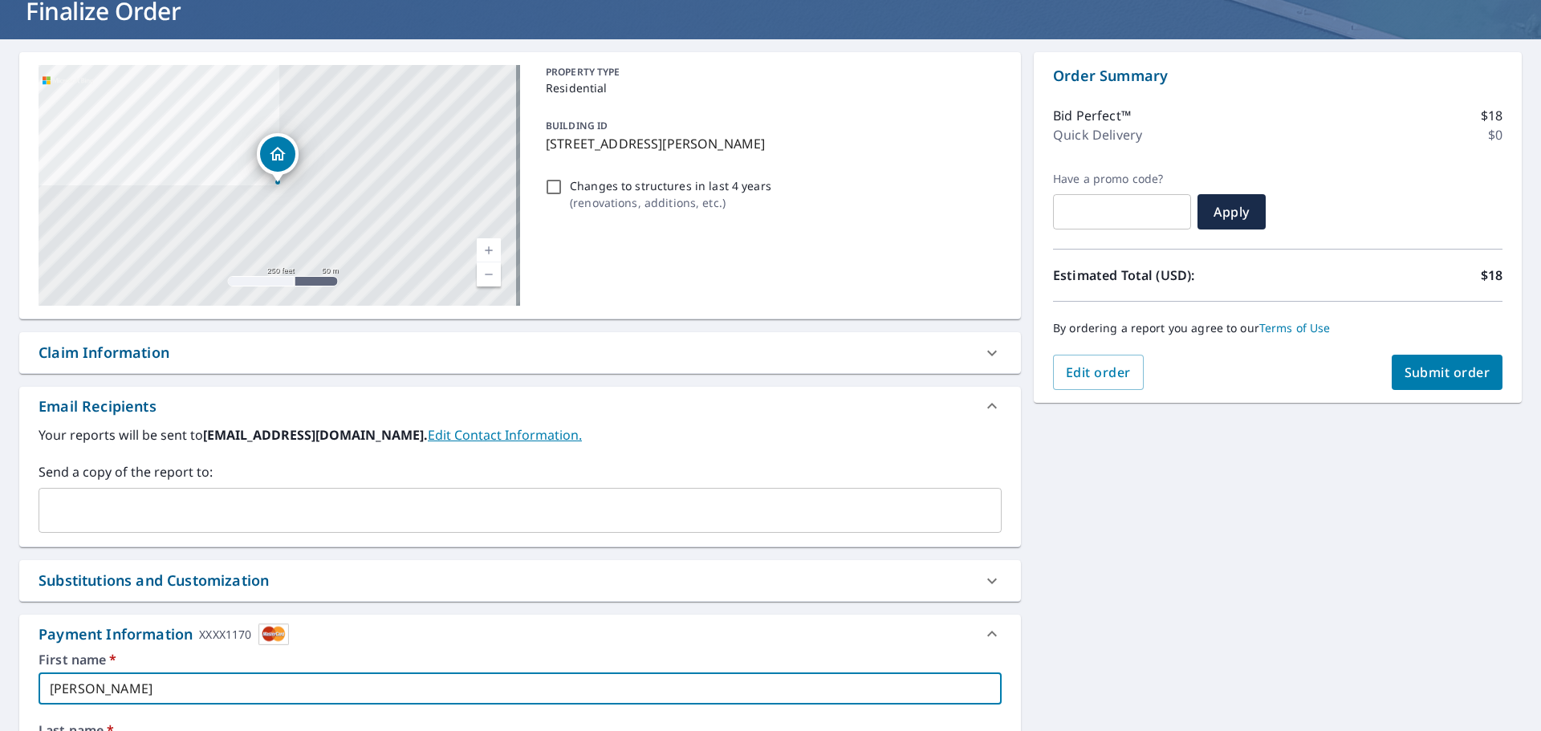
scroll to position [90, 0]
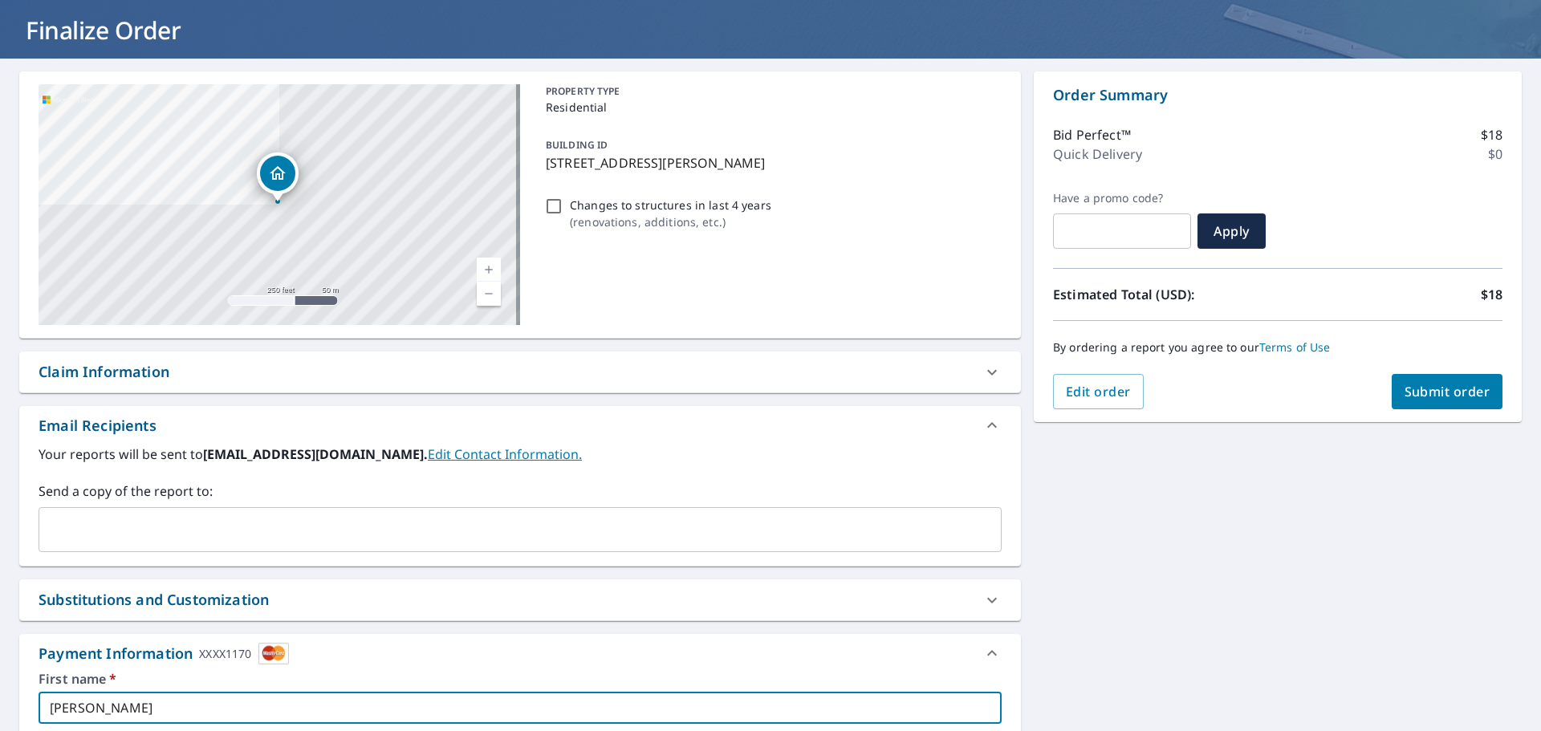
type input "[PERSON_NAME]"
click at [1420, 390] on span "Submit order" at bounding box center [1447, 392] width 86 height 18
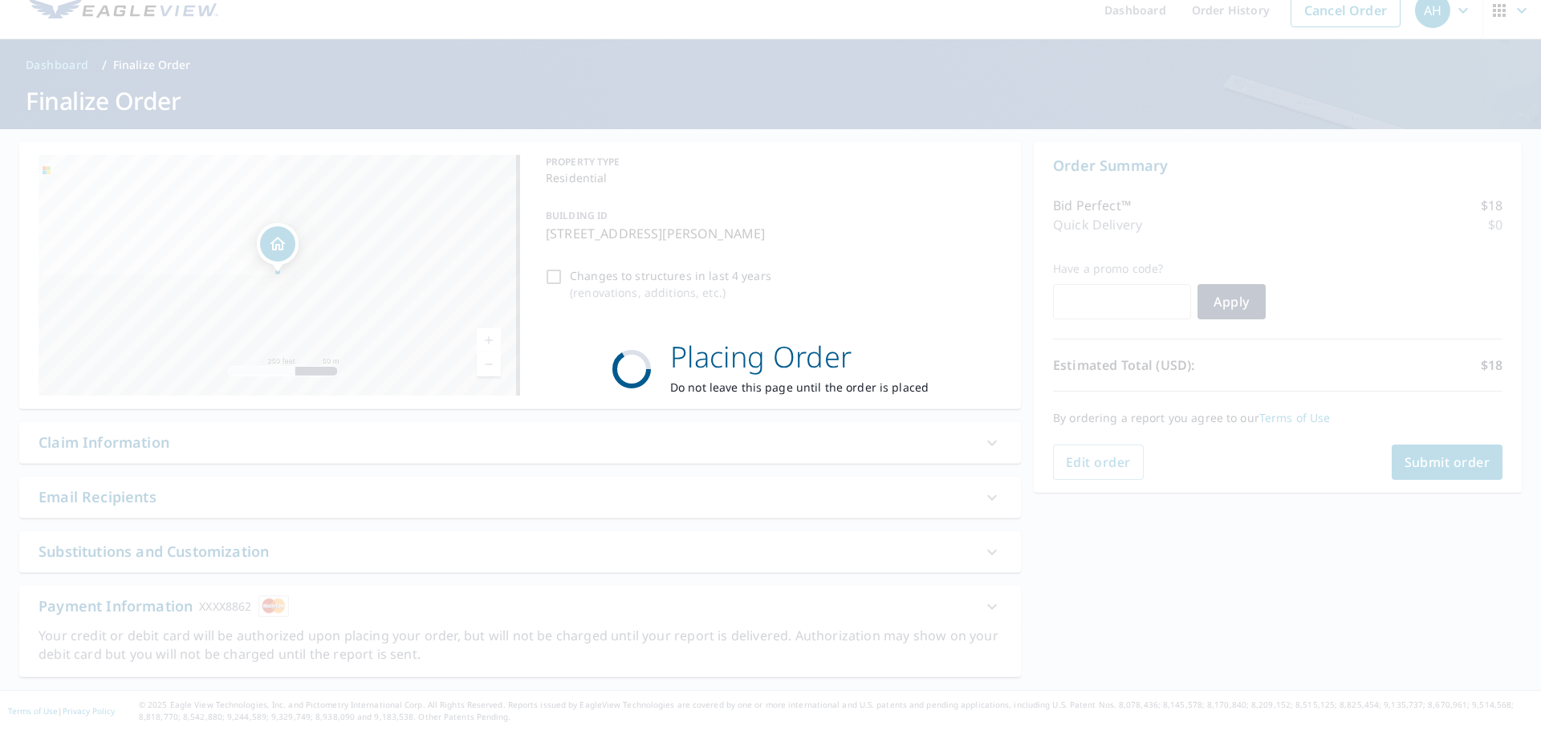
scroll to position [0, 0]
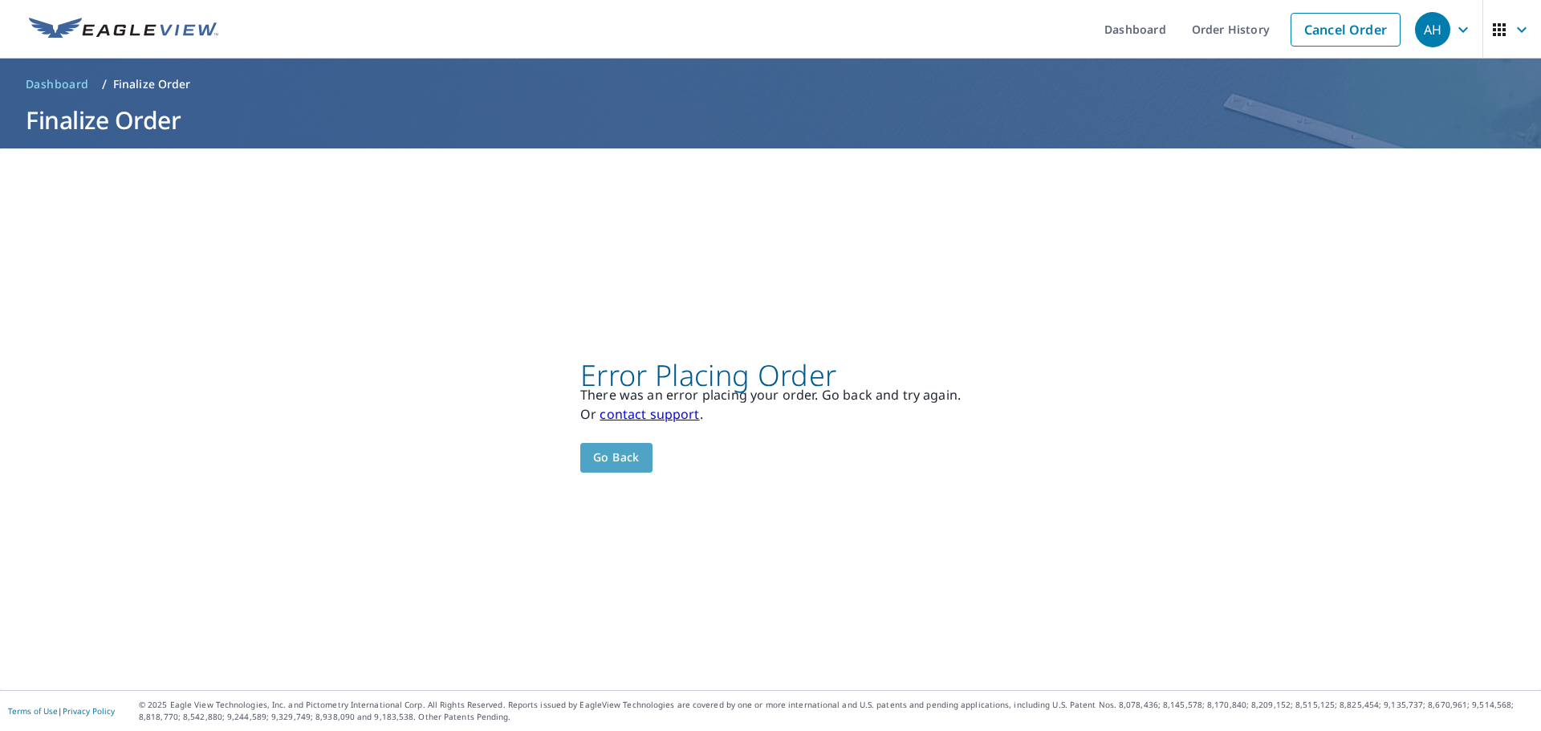
click at [618, 468] on button "Go back" at bounding box center [616, 458] width 72 height 30
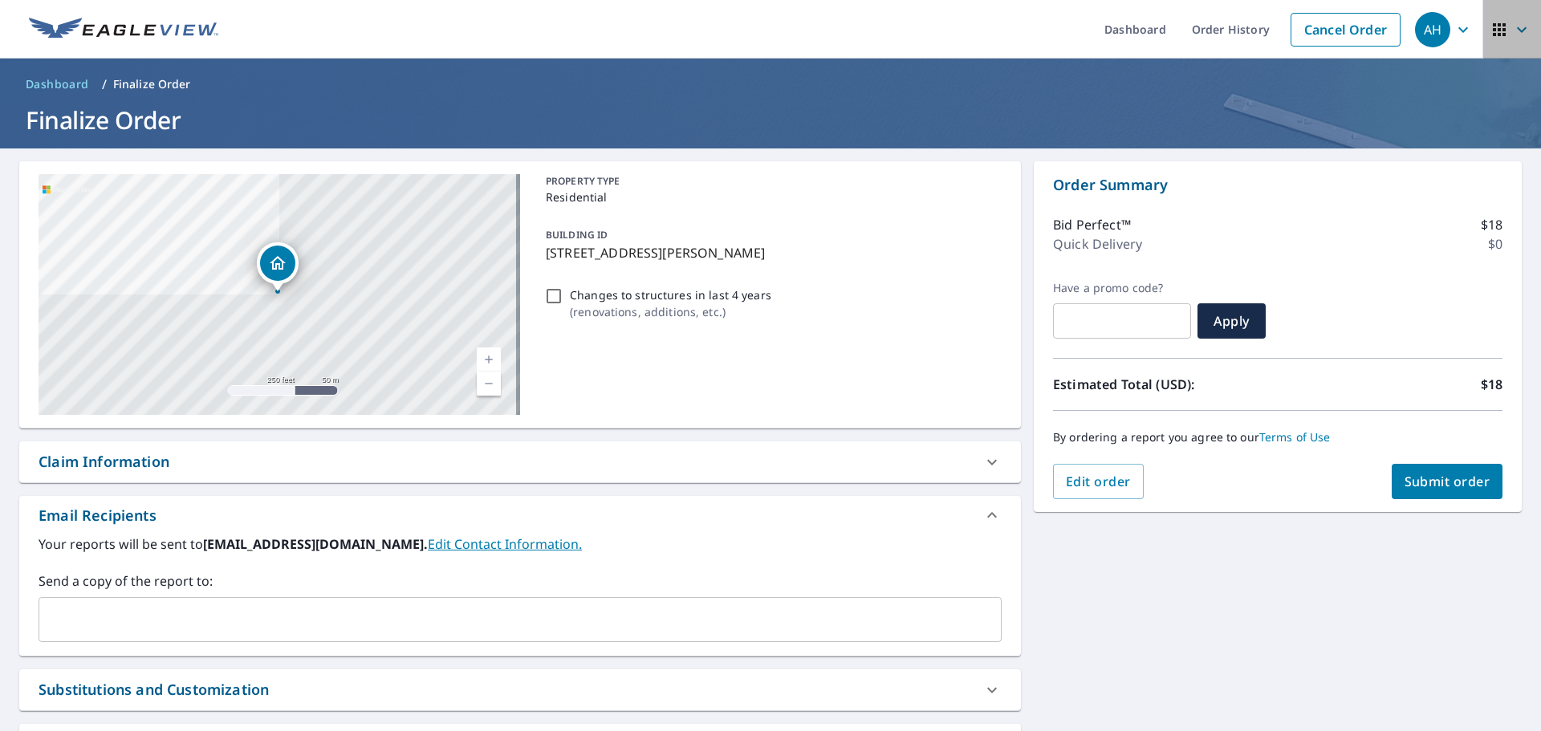
click at [1512, 37] on icon "button" at bounding box center [1521, 29] width 19 height 19
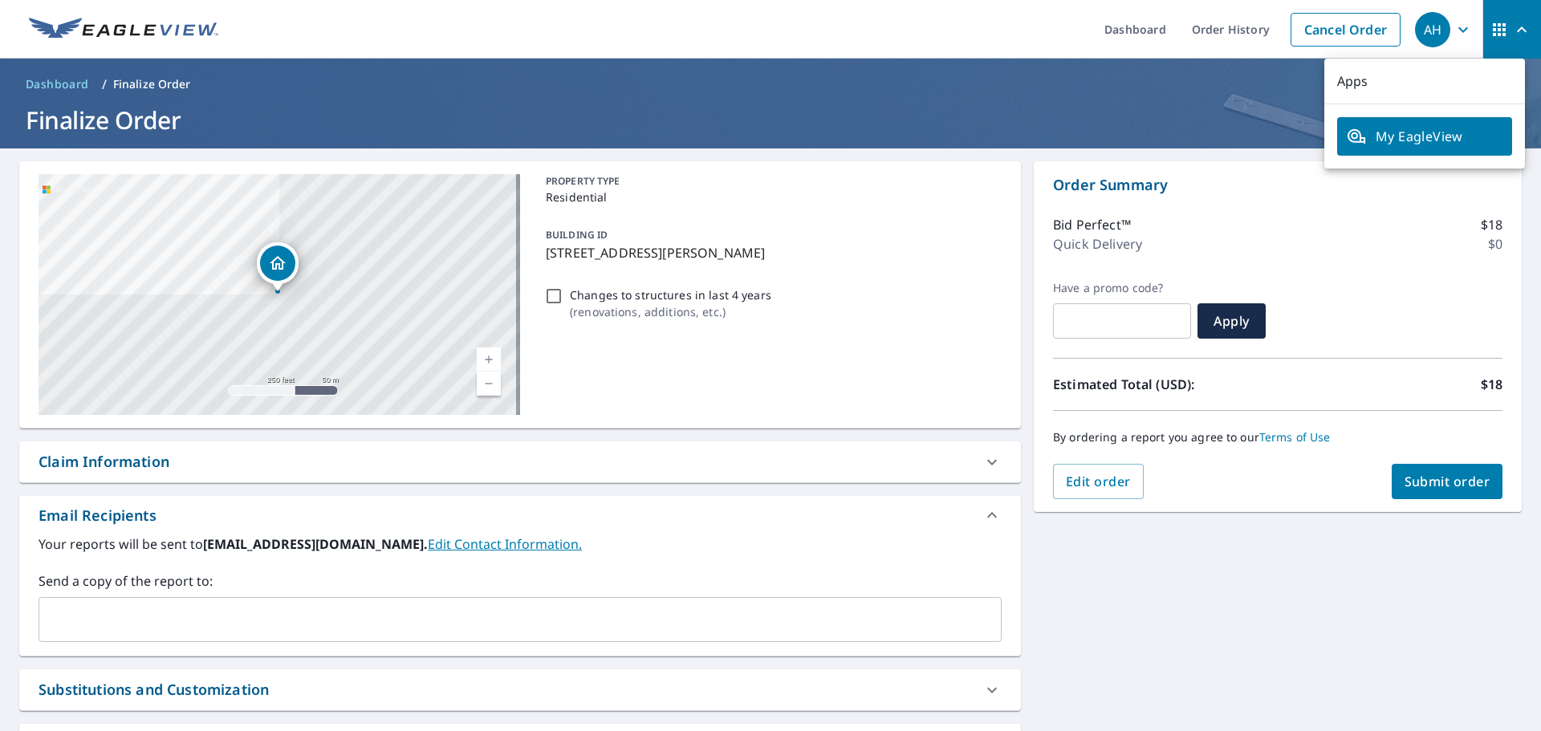
click at [1512, 37] on icon "button" at bounding box center [1521, 29] width 19 height 19
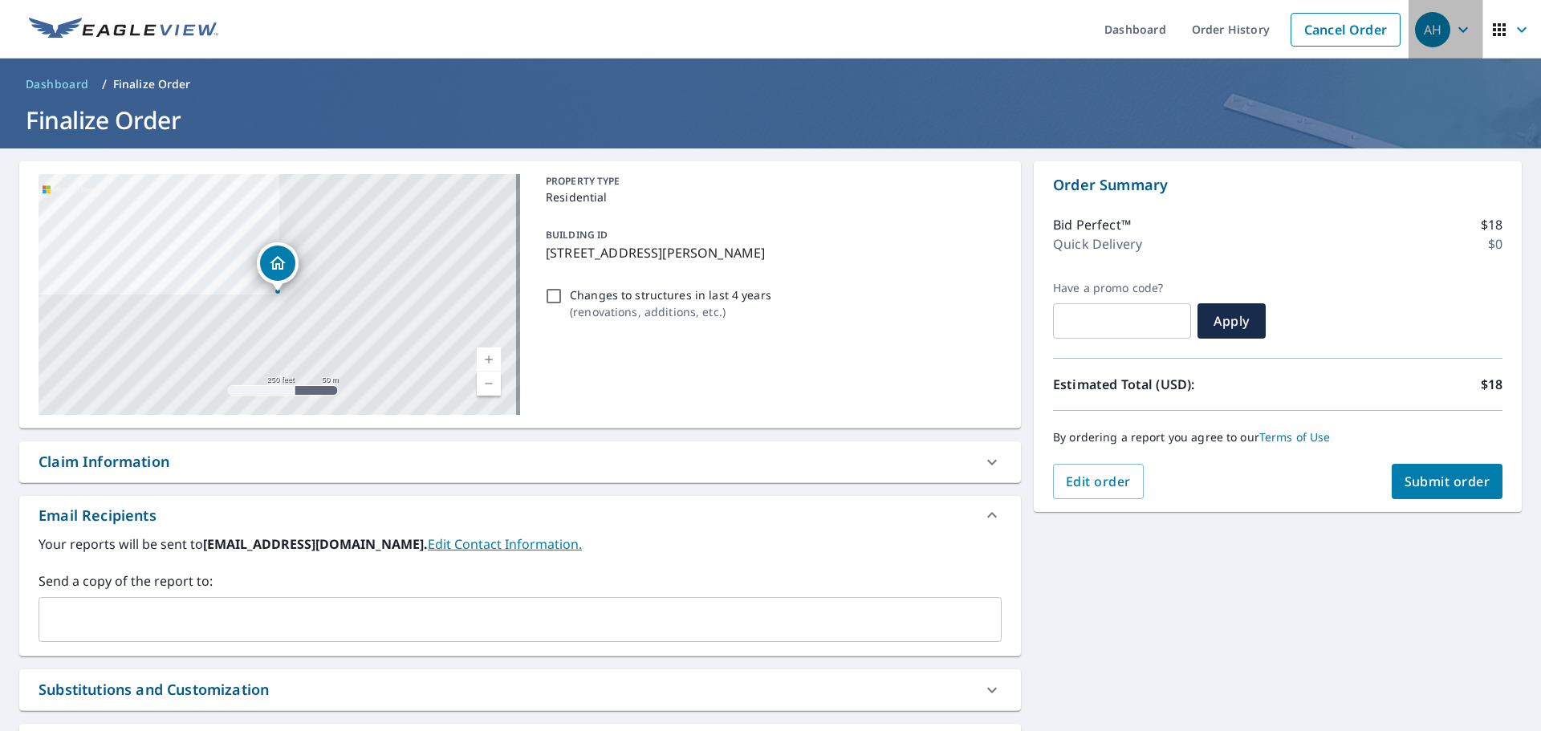
click at [1453, 25] on icon "button" at bounding box center [1462, 29] width 19 height 19
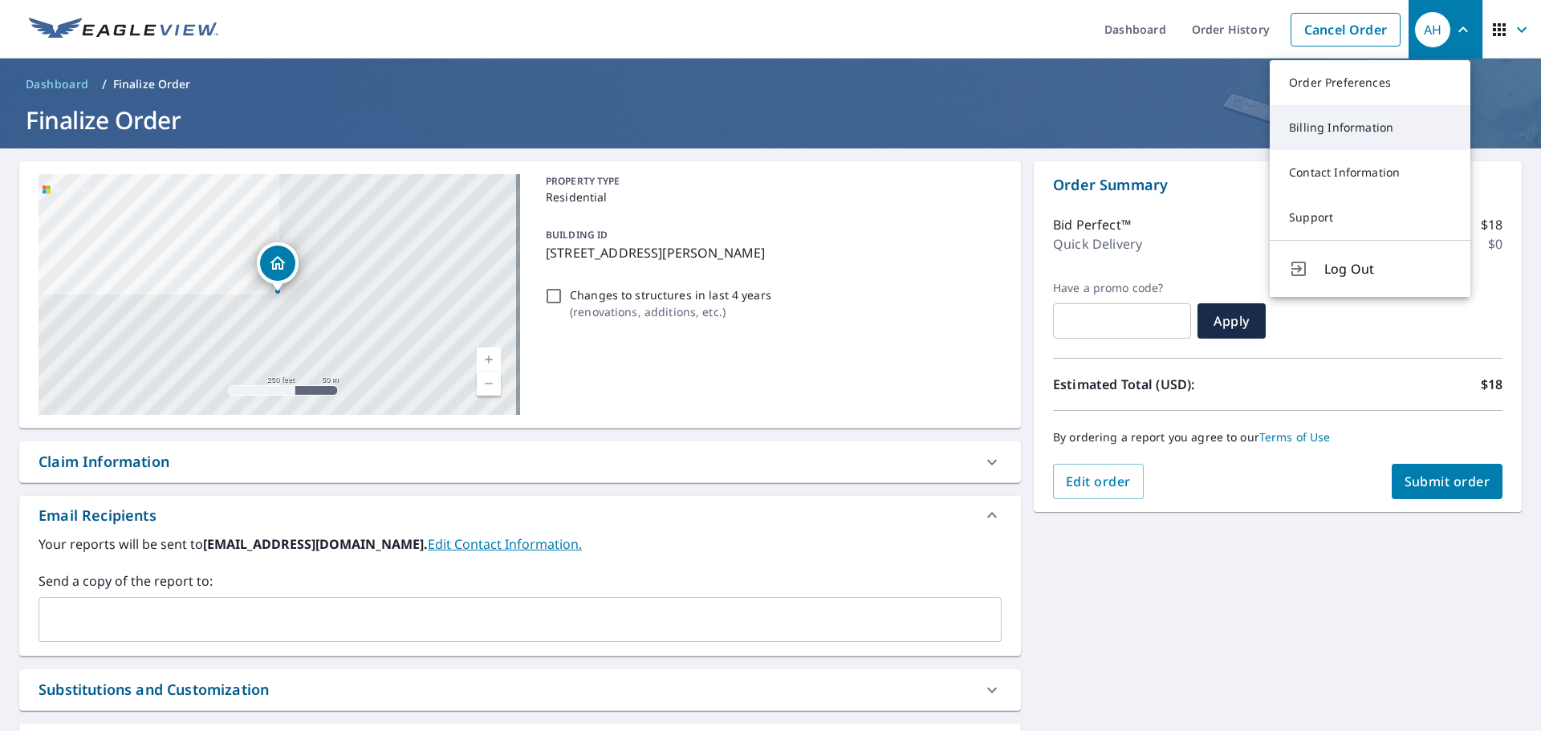
click at [1363, 136] on link "Billing Information" at bounding box center [1370, 127] width 201 height 45
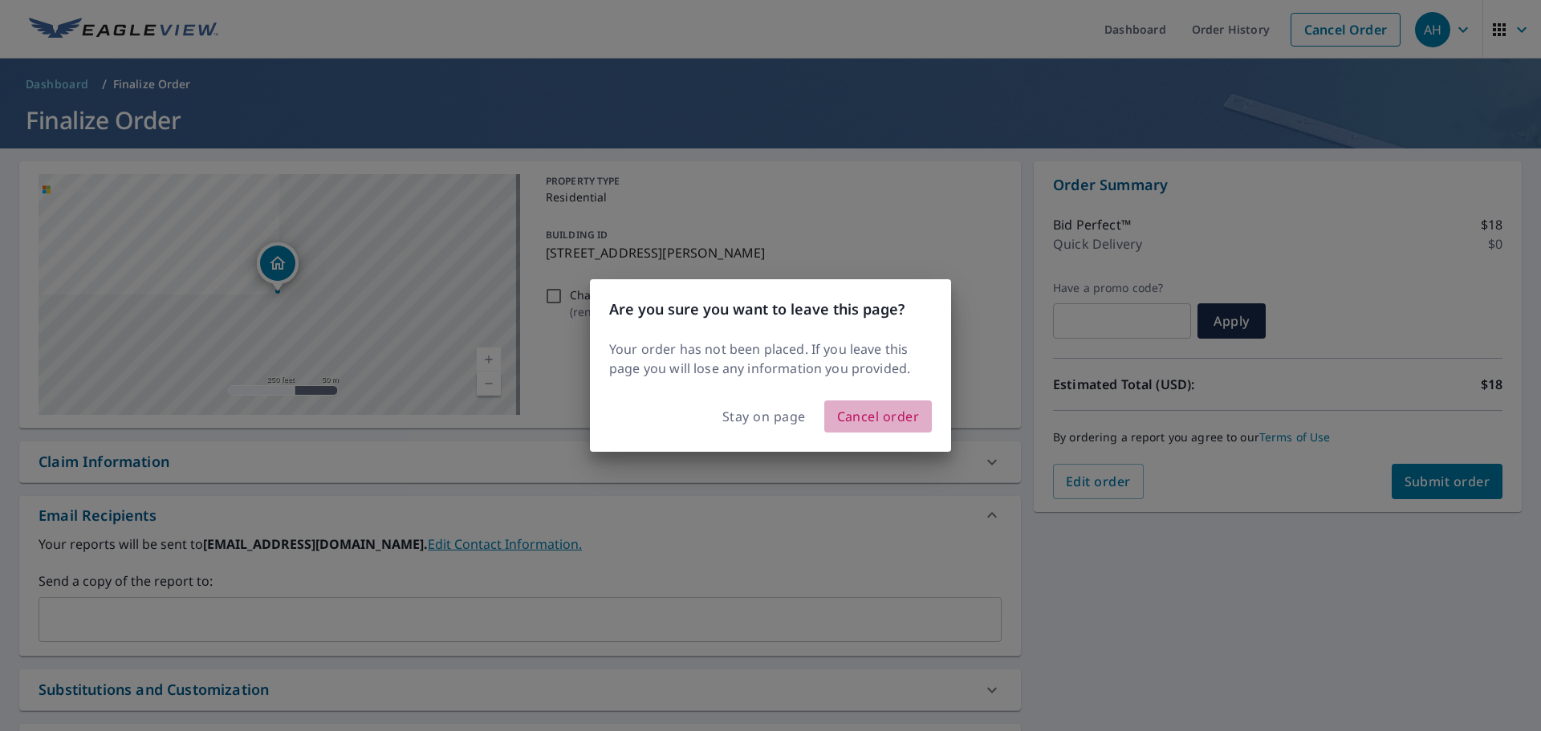
click at [879, 416] on span "Cancel order" at bounding box center [878, 416] width 83 height 22
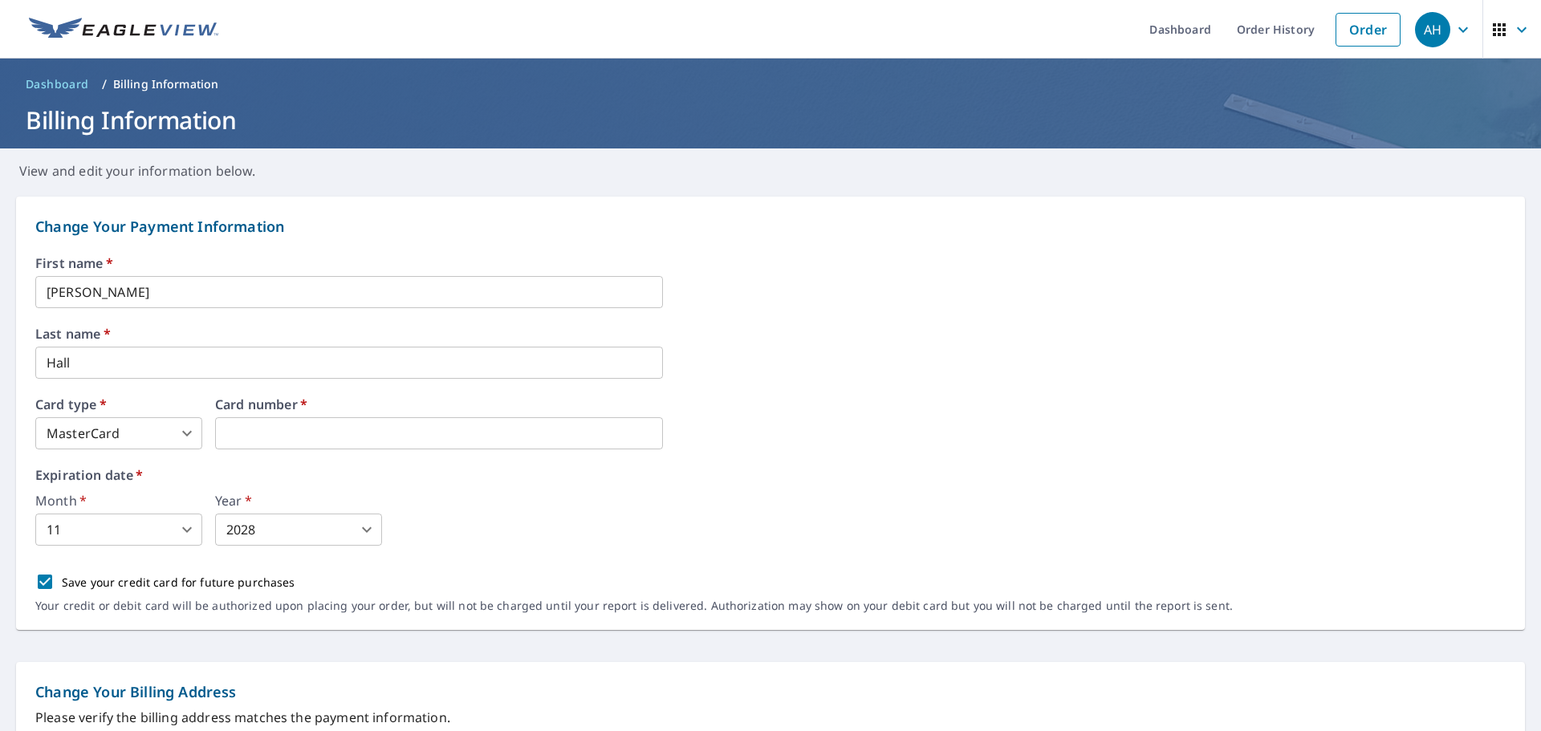
click at [723, 521] on div "Month   * 11 11 ​ Year   * 2028 2028 ​" at bounding box center [770, 519] width 1470 height 51
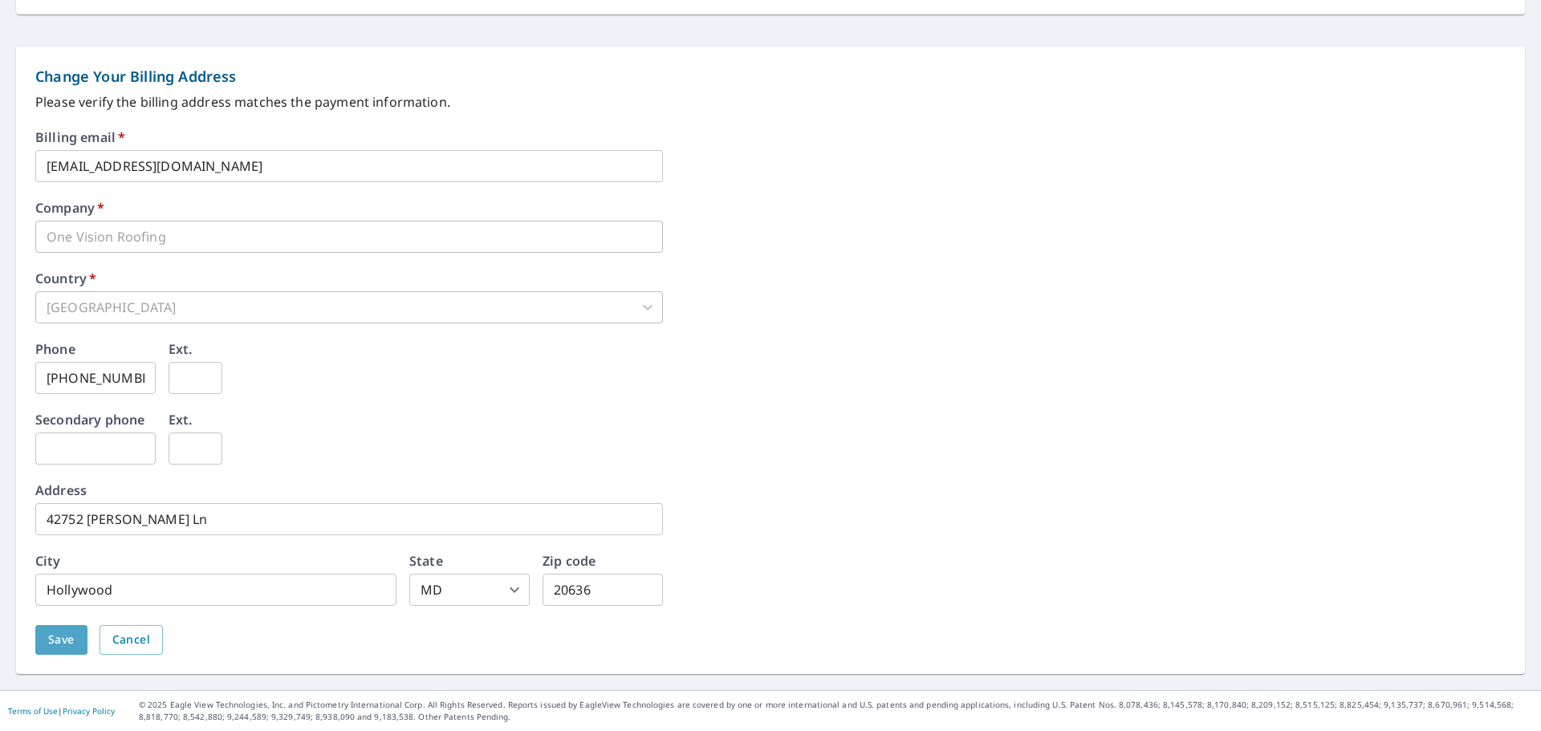
click at [72, 648] on span "Save" at bounding box center [61, 640] width 26 height 20
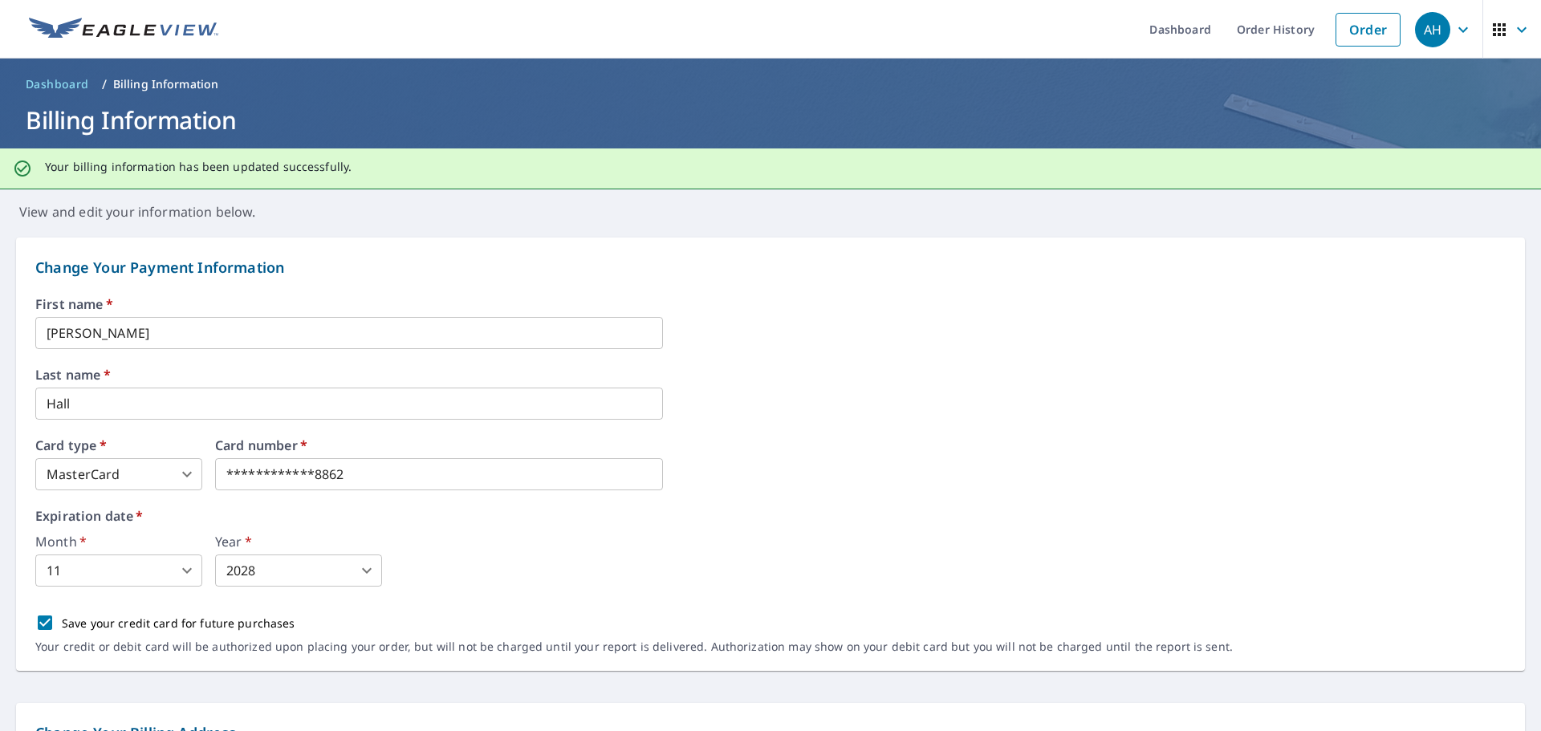
click at [61, 83] on span "Dashboard" at bounding box center [57, 84] width 63 height 16
